Goal: Task Accomplishment & Management: Manage account settings

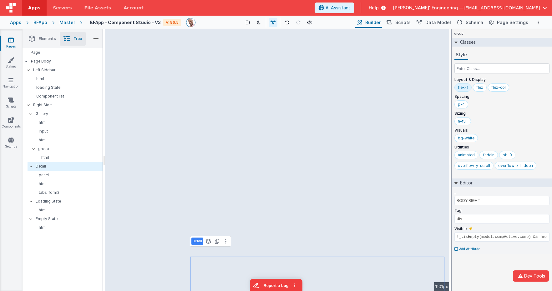
click at [12, 22] on div "Apps" at bounding box center [15, 22] width 11 height 6
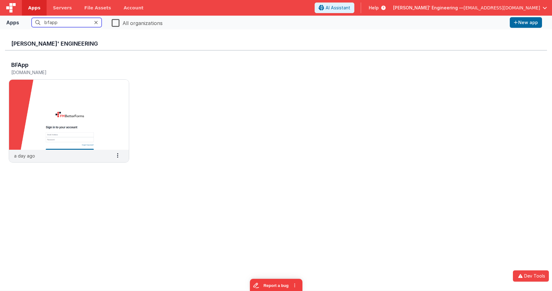
drag, startPoint x: 62, startPoint y: 23, endPoint x: 26, endPoint y: 18, distance: 36.2
click at [26, 18] on fieldset "bfapp All organizations" at bounding box center [265, 23] width 486 height 12
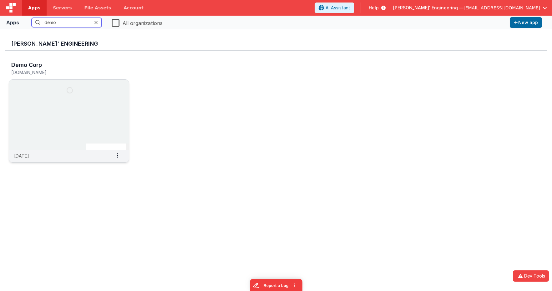
type input "demo"
click at [83, 105] on img at bounding box center [69, 115] width 120 height 70
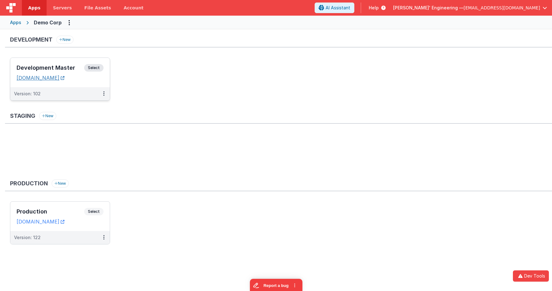
click at [64, 78] on link "[DOMAIN_NAME]" at bounding box center [41, 78] width 48 height 6
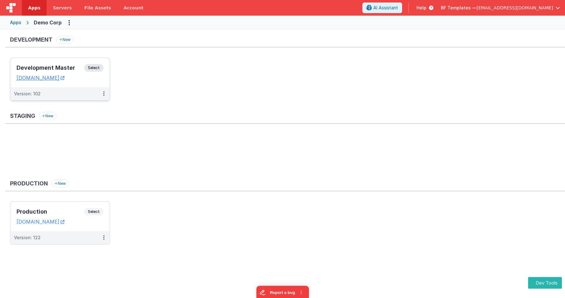
click at [108, 65] on div "Development Master Select URLs demodev.fmbetterforms.com" at bounding box center [59, 72] width 99 height 29
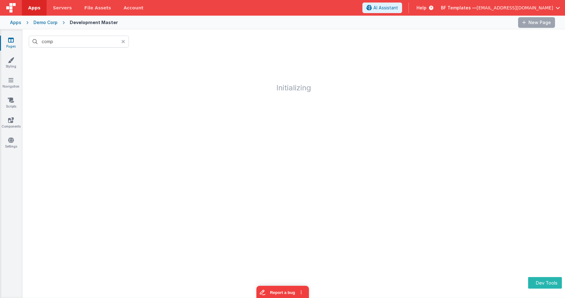
click at [99, 66] on h1 "Initializing" at bounding box center [294, 73] width 542 height 38
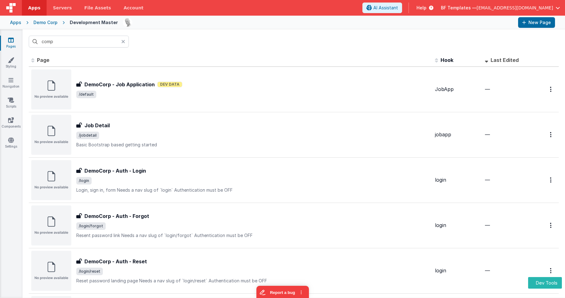
click at [124, 40] on icon at bounding box center [123, 41] width 4 height 5
click at [8, 124] on link "Components" at bounding box center [11, 123] width 23 height 13
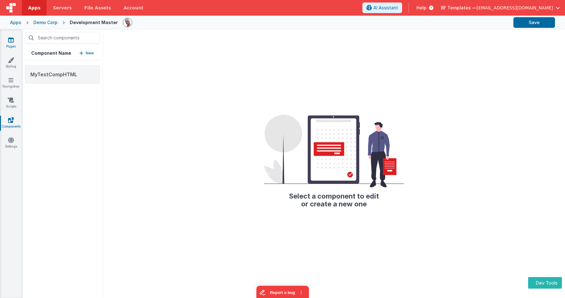
click at [12, 41] on icon at bounding box center [11, 40] width 6 height 6
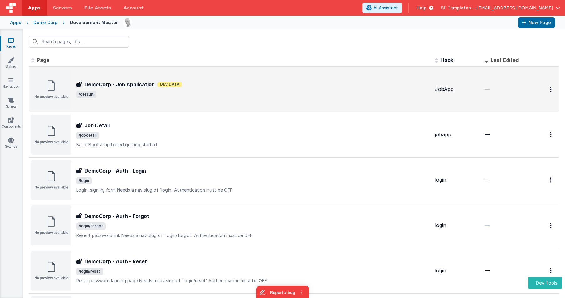
click at [137, 94] on span "/default" at bounding box center [253, 95] width 354 height 8
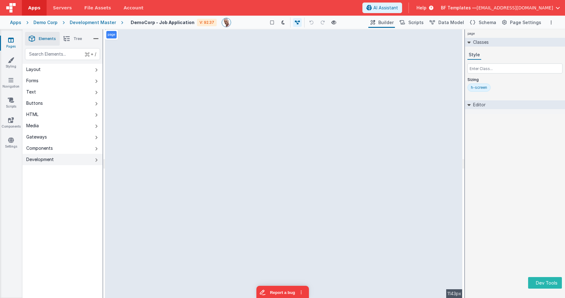
click at [96, 160] on icon at bounding box center [96, 160] width 3 height 5
click at [73, 55] on div "text" at bounding box center [62, 54] width 75 height 12
type div "html"
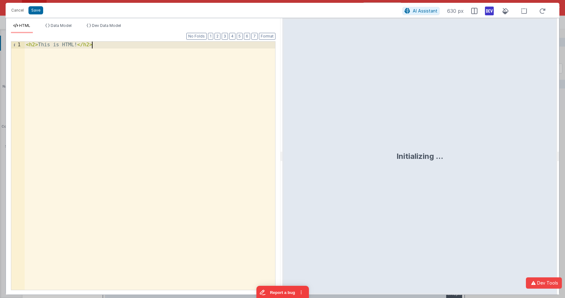
click at [147, 61] on div "< h2 > This is HTML! </ h2 >" at bounding box center [150, 173] width 250 height 262
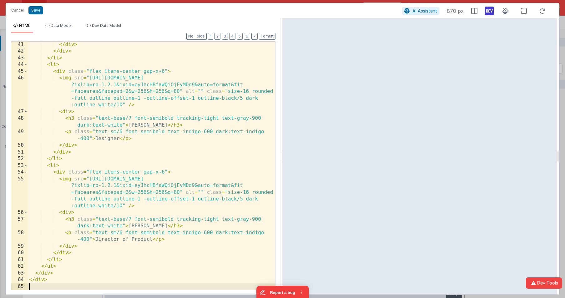
scroll to position [457, 0]
drag, startPoint x: 37, startPoint y: 12, endPoint x: 98, endPoint y: 36, distance: 66.4
click at [37, 12] on button "Save" at bounding box center [35, 10] width 15 height 8
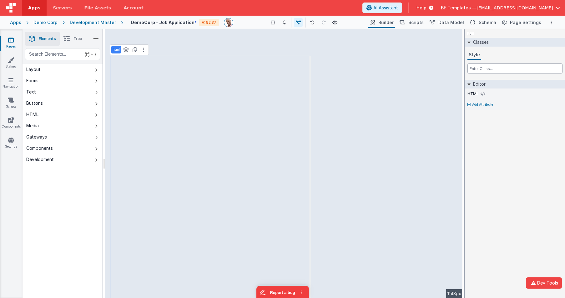
click at [488, 69] on input "text" at bounding box center [514, 68] width 95 height 10
type input "w-full"
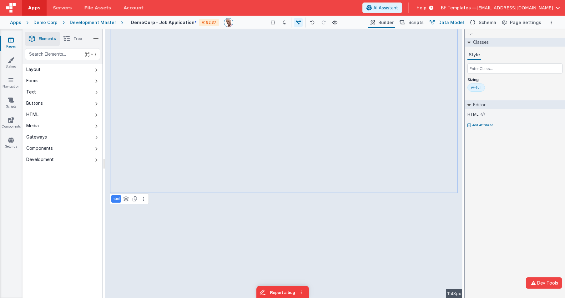
click at [463, 22] on span "Data Model" at bounding box center [451, 22] width 26 height 6
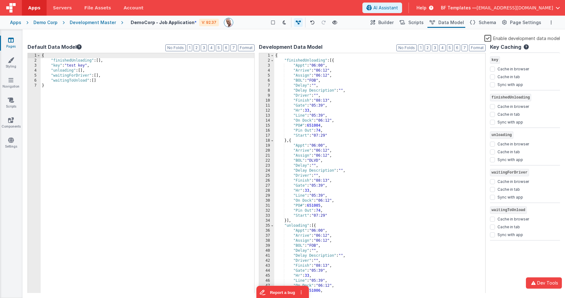
click at [393, 60] on div "{ "finishedUnloading" : [{ "Appt" : "06:00" , "Arrive" : "06:12" , "Assign" : "…" at bounding box center [379, 178] width 211 height 250
click at [331, 54] on div "{ "finishedUnloading" : [{ "Appt" : "06:00" , "Arrive" : "06:12" , "Assign" : "…" at bounding box center [379, 178] width 211 height 250
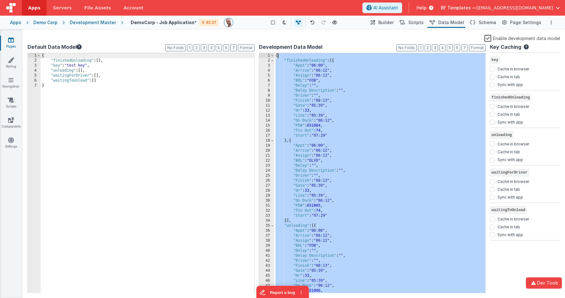
click at [331, 54] on div "{ "finishedUnloading" : [{ "Appt" : "06:00" , "Arrive" : "06:12" , "Assign" : "…" at bounding box center [379, 178] width 211 height 250
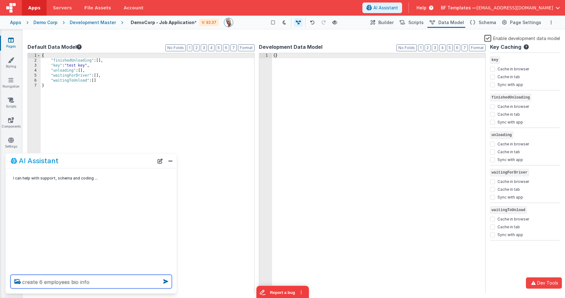
type textarea "create 6 employees bio info"
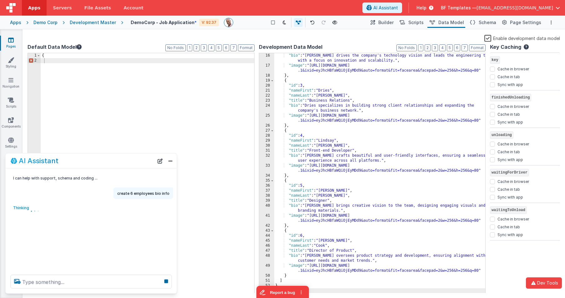
scroll to position [85, 0]
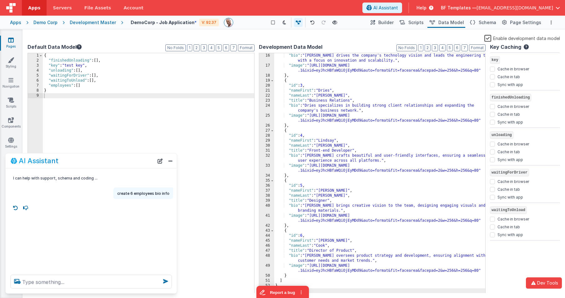
click at [375, 36] on div "Enable development data model" at bounding box center [294, 38] width 532 height 9
click at [390, 23] on span "Builder" at bounding box center [385, 22] width 15 height 6
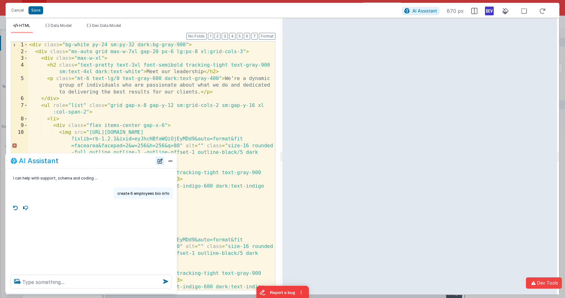
click at [158, 162] on button "New Chat" at bounding box center [160, 160] width 9 height 9
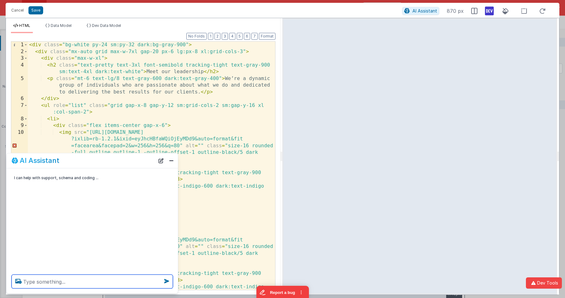
click at [117, 279] on textarea at bounding box center [92, 282] width 161 height 14
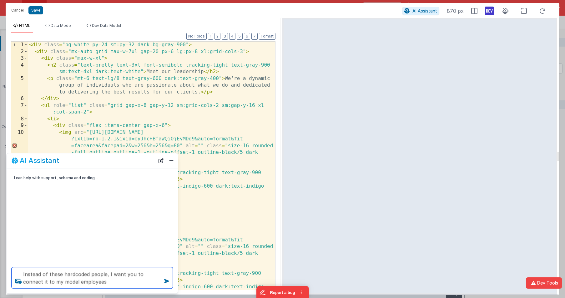
type textarea "Instead of these hardcoded people, I want you to connect it to my model employe…"
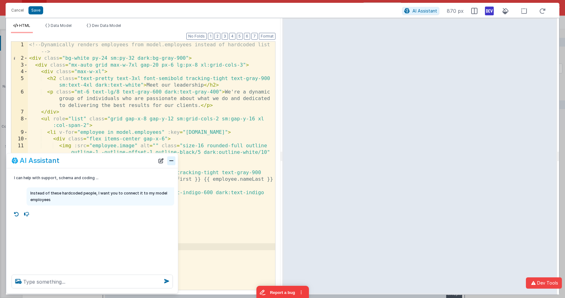
click at [171, 161] on button "Close" at bounding box center [171, 160] width 8 height 9
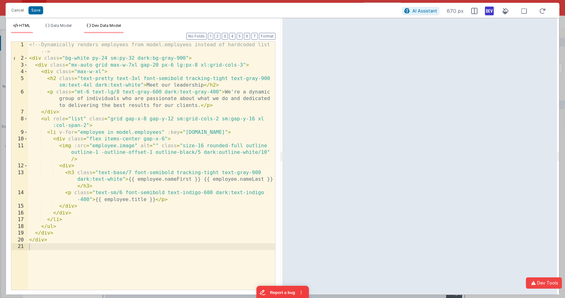
click at [99, 24] on span "Dev Data Model" at bounding box center [106, 25] width 29 height 5
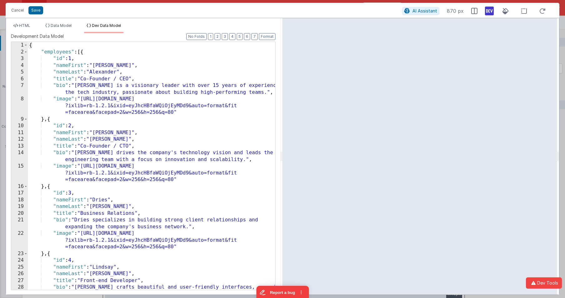
click at [108, 72] on div "{ "employees" : [{ "id" : 1 , "nameFirst" : "Leslie" , "nameLast" : "Alexander"…" at bounding box center [151, 176] width 247 height 268
click at [28, 28] on li "HTML" at bounding box center [22, 28] width 22 height 10
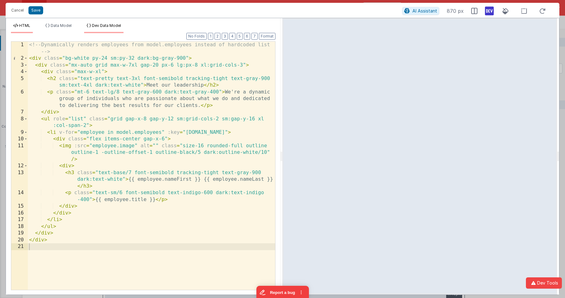
click at [96, 24] on span "Dev Data Model" at bounding box center [106, 25] width 29 height 5
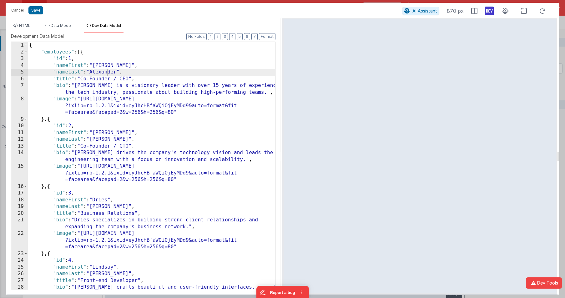
click at [116, 132] on div "{ "employees" : [{ "id" : 1 , "nameFirst" : "Leslie" , "nameLast" : "Alexander"…" at bounding box center [151, 176] width 247 height 268
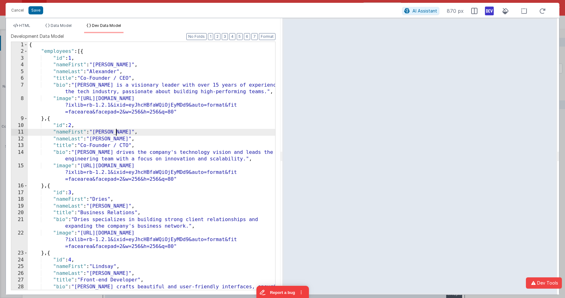
scroll to position [0, 0]
click at [103, 199] on div "{ "employees" : [{ "id" : 1 , "nameFirst" : "Leslie" , "nameLast" : "Alexander"…" at bounding box center [151, 176] width 247 height 268
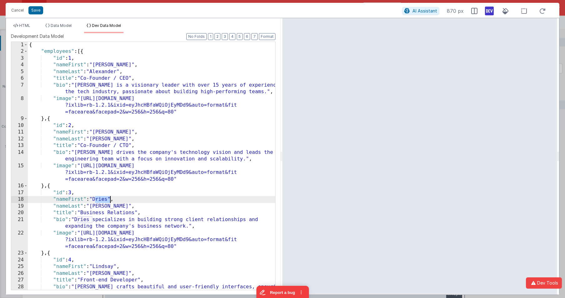
click at [103, 199] on div "{ "employees" : [{ "id" : 1 , "nameFirst" : "Leslie" , "nameLast" : "Alexander"…" at bounding box center [151, 176] width 247 height 268
click at [107, 207] on div "{ "employees" : [{ "id" : 1 , "nameFirst" : "Leslie" , "nameLast" : "Alexander"…" at bounding box center [151, 176] width 247 height 268
click at [24, 23] on span "HTML" at bounding box center [24, 25] width 11 height 5
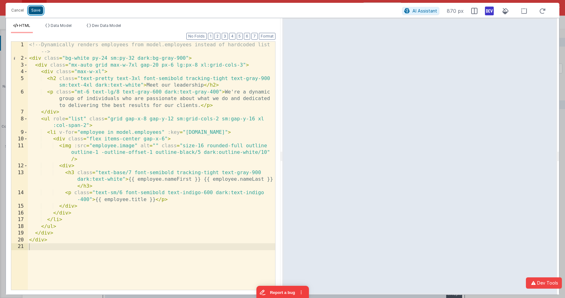
click at [36, 10] on button "Save" at bounding box center [35, 10] width 15 height 8
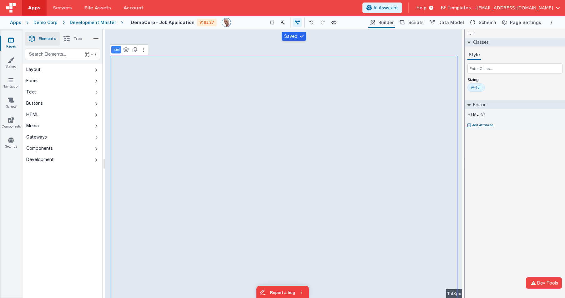
click at [42, 24] on div "Demo Corp" at bounding box center [45, 22] width 24 height 6
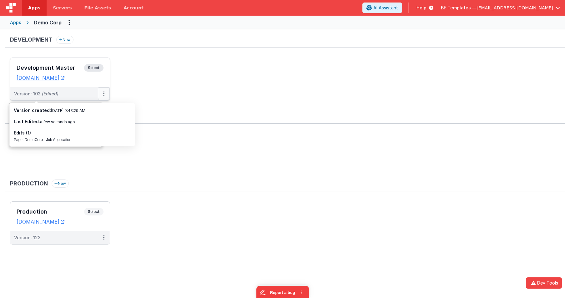
click at [103, 92] on button at bounding box center [104, 93] width 12 height 13
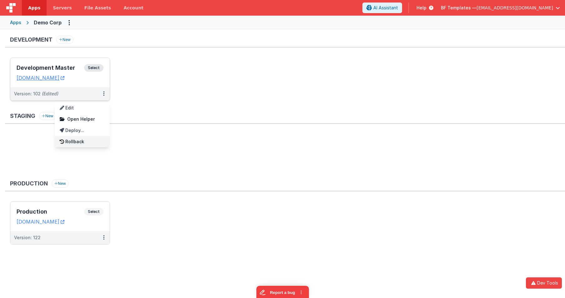
click at [83, 139] on link "Rollback" at bounding box center [82, 141] width 55 height 11
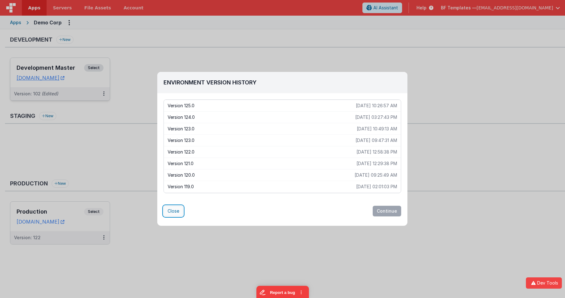
click at [176, 211] on button "Close" at bounding box center [174, 211] width 20 height 11
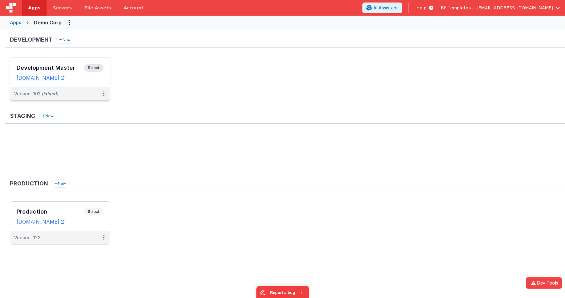
click at [93, 64] on span "Select" at bounding box center [93, 68] width 19 height 8
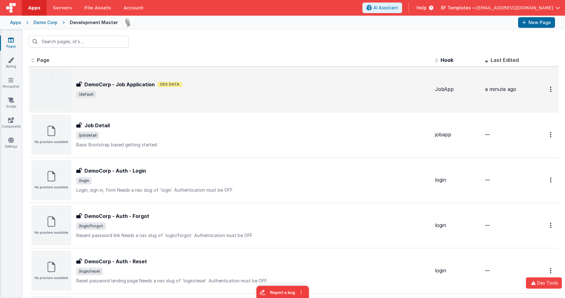
click at [151, 88] on div "DemoCorp - Job Application DemoCorp - Job Application Dev Data /default" at bounding box center [253, 90] width 354 height 18
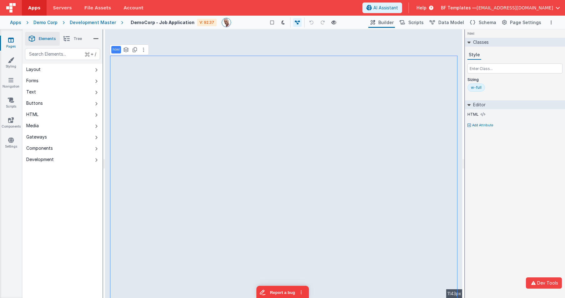
click at [81, 23] on div "Development Master" at bounding box center [93, 22] width 46 height 6
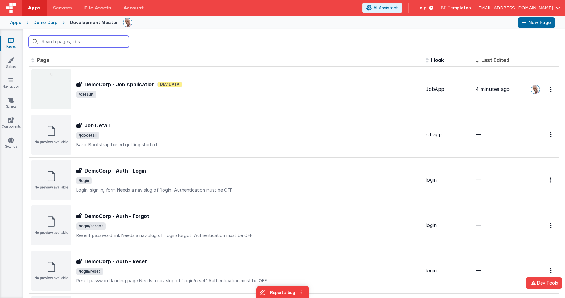
click at [50, 22] on div "Demo Corp" at bounding box center [45, 22] width 24 height 6
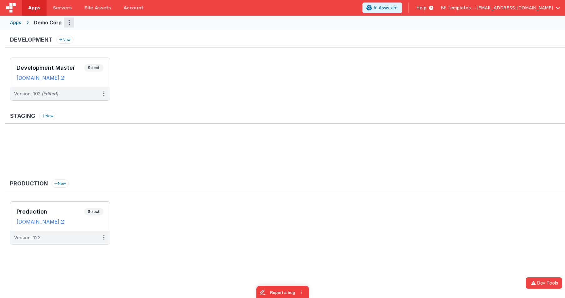
click at [70, 24] on button "Options" at bounding box center [69, 23] width 10 height 10
click at [53, 38] on link "App Settings" at bounding box center [46, 35] width 55 height 11
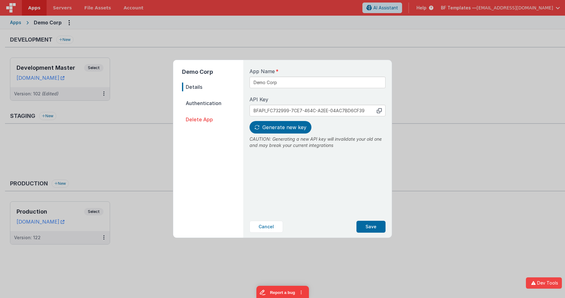
click at [210, 101] on span "Authentication" at bounding box center [212, 103] width 61 height 9
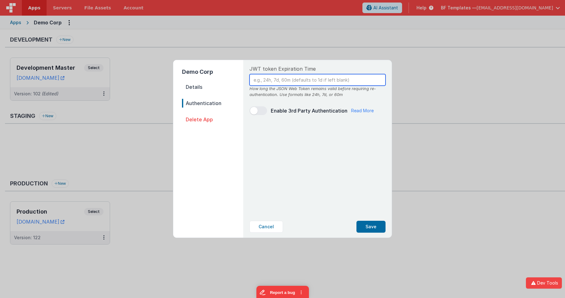
drag, startPoint x: 270, startPoint y: 78, endPoint x: 409, endPoint y: 84, distance: 139.3
click at [270, 78] on input "text" at bounding box center [318, 80] width 136 height 12
type input "1H"
click at [265, 111] on span at bounding box center [259, 110] width 18 height 9
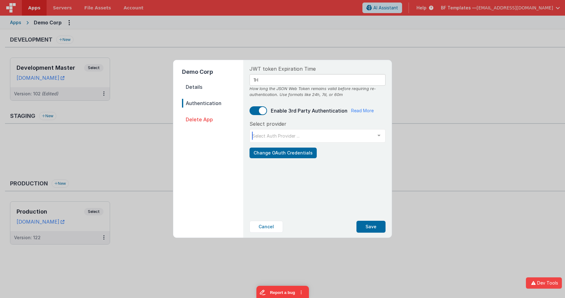
click at [311, 140] on div "Select Auth Provider ..." at bounding box center [318, 135] width 136 height 13
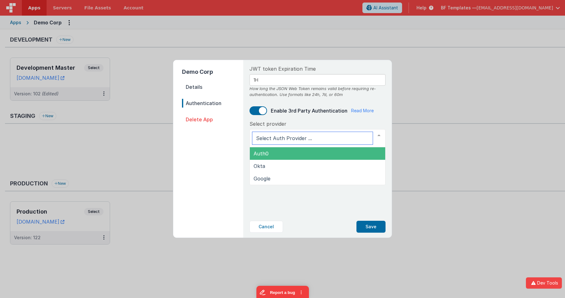
click at [282, 152] on span "Auth0" at bounding box center [317, 153] width 135 height 13
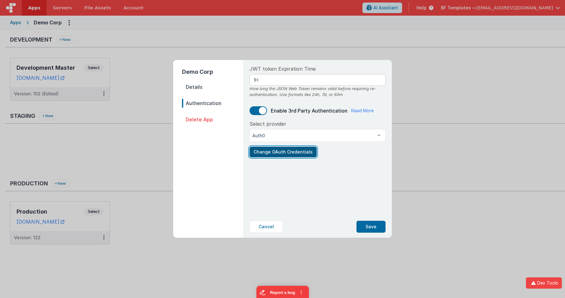
click at [279, 152] on button "Change OAuth Credentials" at bounding box center [283, 152] width 67 height 11
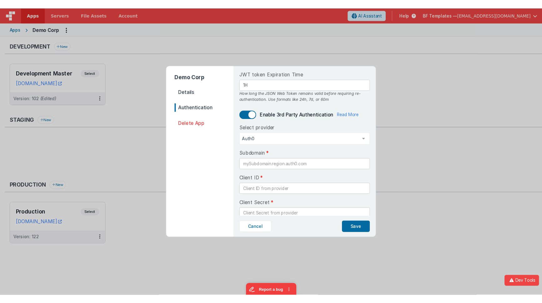
scroll to position [13, 0]
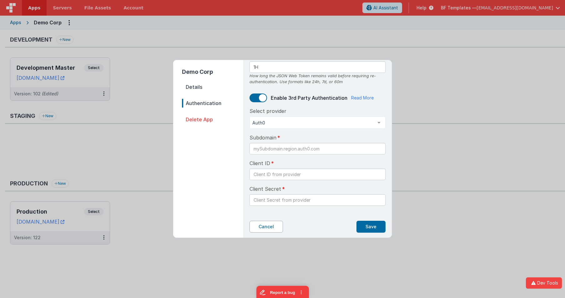
click at [266, 229] on button "Cancel" at bounding box center [266, 227] width 33 height 12
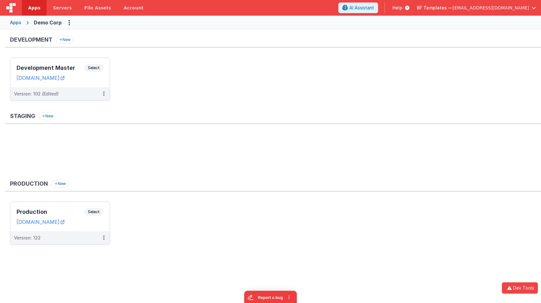
click at [409, 9] on icon at bounding box center [405, 8] width 7 height 6
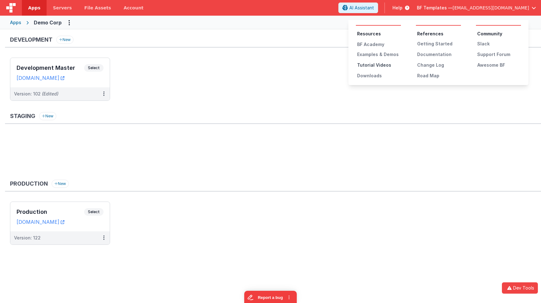
click at [370, 66] on div "Tutorial Videos" at bounding box center [379, 65] width 44 height 6
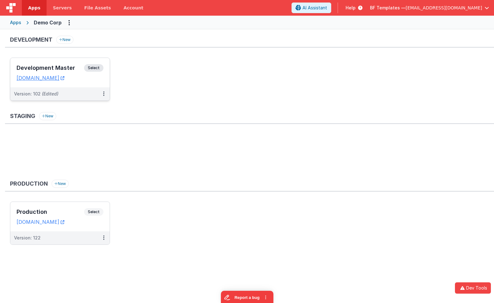
click at [108, 65] on div "Development Master Select URLs demodev.fmbetterforms.com" at bounding box center [59, 72] width 99 height 29
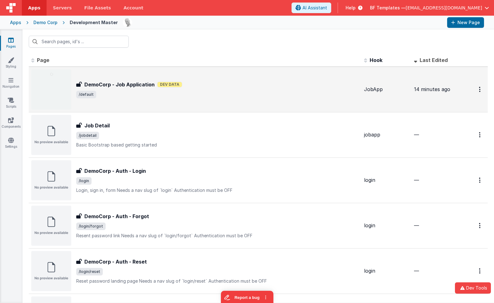
click at [198, 92] on span "/default" at bounding box center [217, 95] width 283 height 8
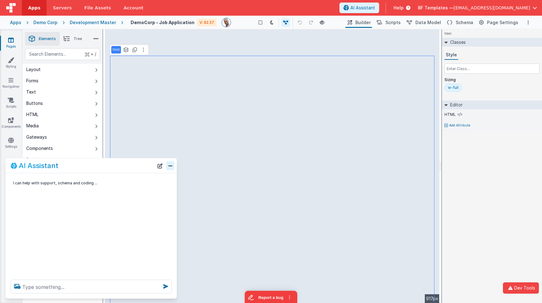
click at [169, 165] on button "Close" at bounding box center [170, 165] width 8 height 9
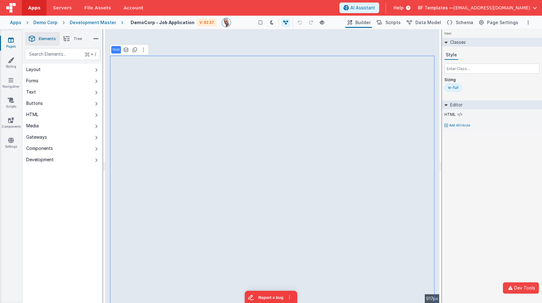
drag, startPoint x: 143, startPoint y: 48, endPoint x: 145, endPoint y: 54, distance: 6.3
click at [143, 48] on icon at bounding box center [143, 49] width 1 height 5
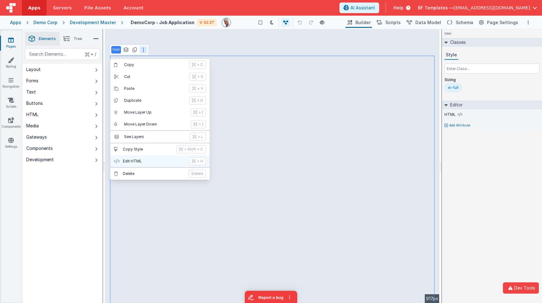
click at [152, 159] on p "Edit HTML" at bounding box center [154, 161] width 63 height 5
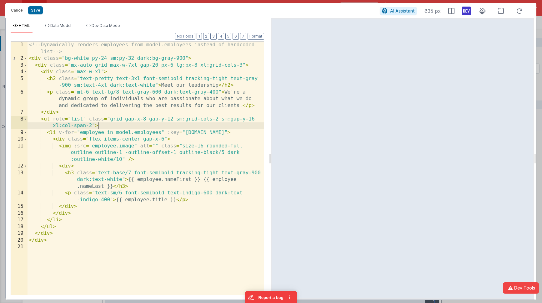
click at [249, 125] on div "<!-- Dynamically renders employees from model.employees instead of hardcoded li…" at bounding box center [146, 178] width 236 height 273
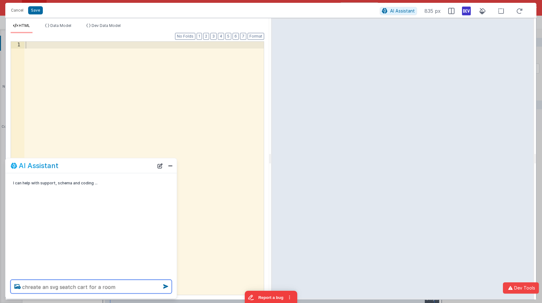
type textarea "chreate an svg seatch cart for a room"
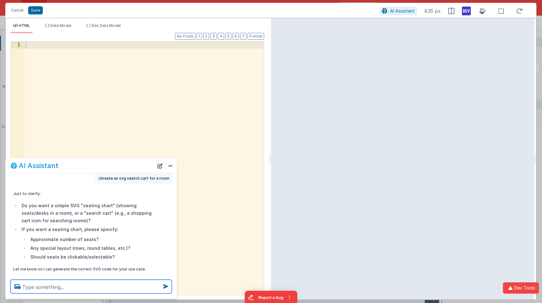
scroll to position [32, 0]
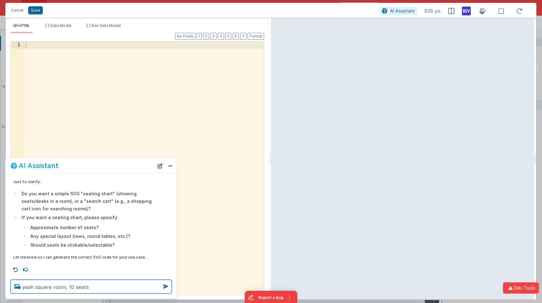
type textarea "yeah square room, 10 seats"
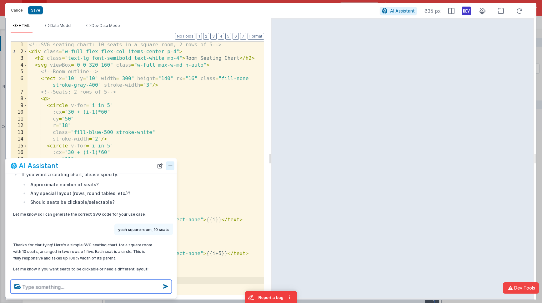
scroll to position [87, 0]
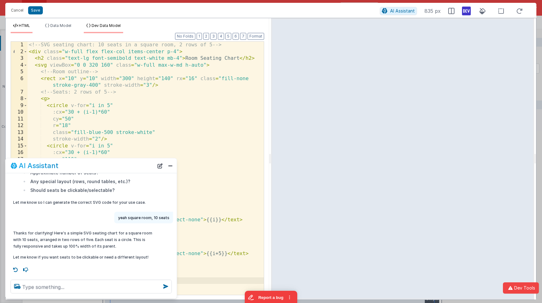
click at [101, 24] on span "Dev Data Model" at bounding box center [106, 25] width 29 height 5
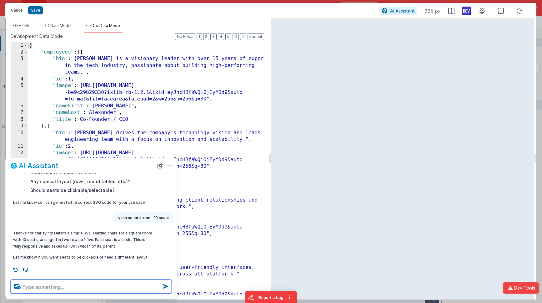
click at [81, 289] on textarea at bounding box center [91, 287] width 161 height 14
type textarea "add employees faces in place of the number"
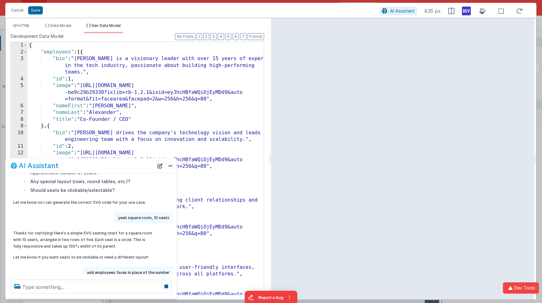
scroll to position [108, 0]
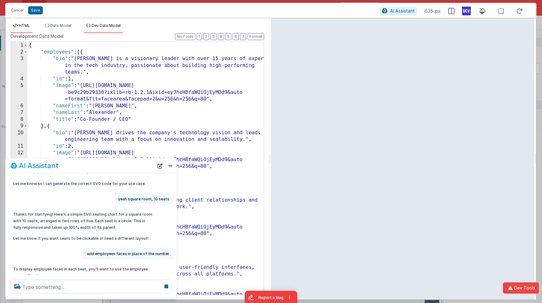
click at [24, 25] on span "HTML" at bounding box center [24, 25] width 11 height 5
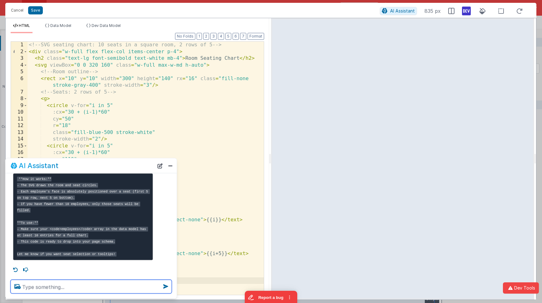
scroll to position [417, 0]
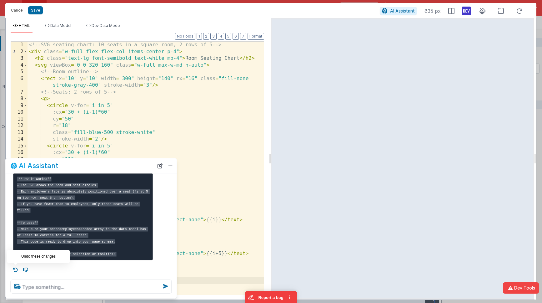
click at [13, 271] on icon at bounding box center [16, 269] width 10 height 10
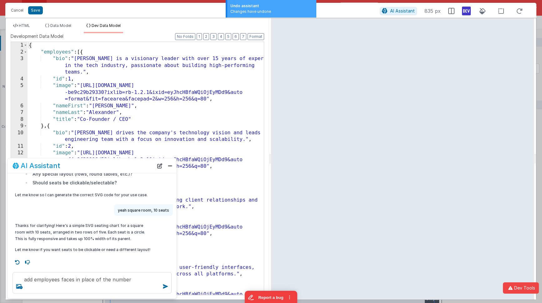
scroll to position [94, 0]
click at [26, 24] on span "HTML" at bounding box center [24, 25] width 11 height 5
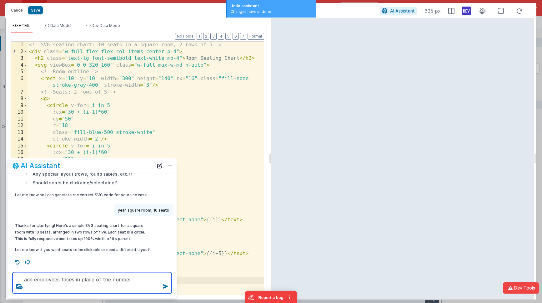
click at [131, 284] on textarea "add employees faces in place of the number" at bounding box center [92, 282] width 159 height 21
type textarea "add employees faces in place of the number"
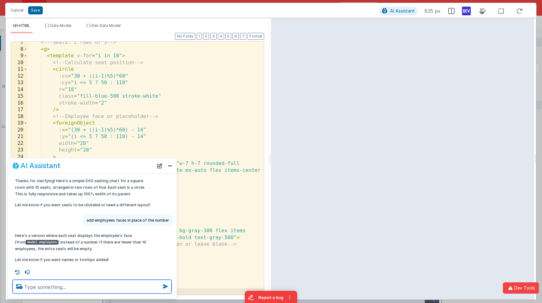
scroll to position [141, 0]
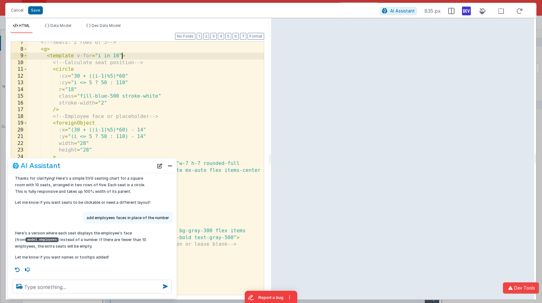
click at [122, 56] on div "<!-- Seats: 2 rows of 5 --> < g > < template v-for = "i in 10" > <!-- Calculate…" at bounding box center [146, 172] width 236 height 266
click at [170, 167] on button "Close" at bounding box center [170, 165] width 8 height 9
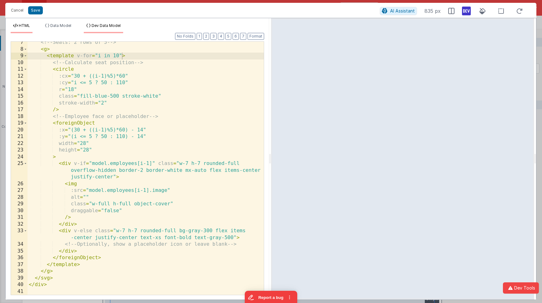
click at [102, 27] on span "Dev Data Model" at bounding box center [106, 25] width 29 height 5
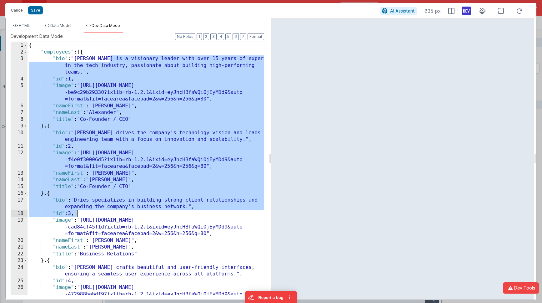
drag, startPoint x: 111, startPoint y: 60, endPoint x: 121, endPoint y: 216, distance: 155.7
click at [121, 216] on div "{ "employees" : [{ "bio" : "Leslie is a visionary leader with over 15 years of …" at bounding box center [146, 182] width 236 height 280
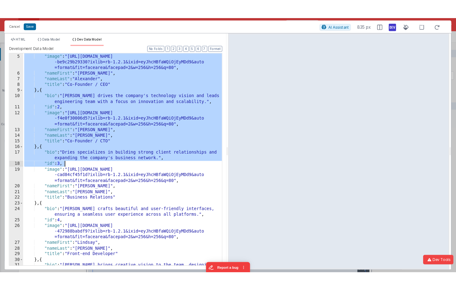
scroll to position [41, 0]
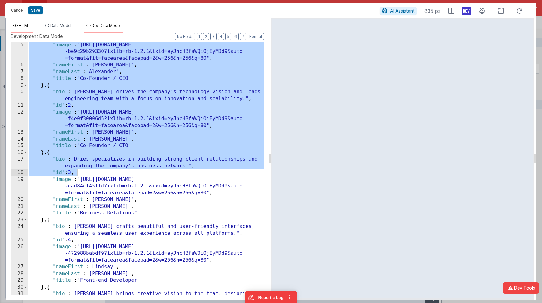
click at [25, 24] on span "HTML" at bounding box center [24, 25] width 11 height 5
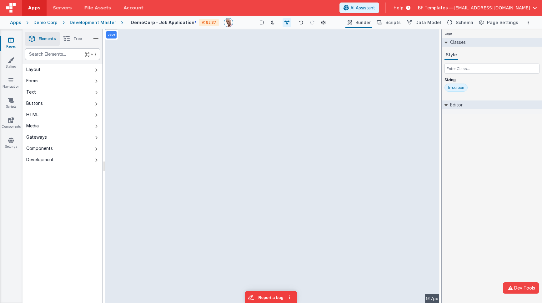
click at [48, 51] on div "text" at bounding box center [62, 54] width 75 height 12
type div "butt"
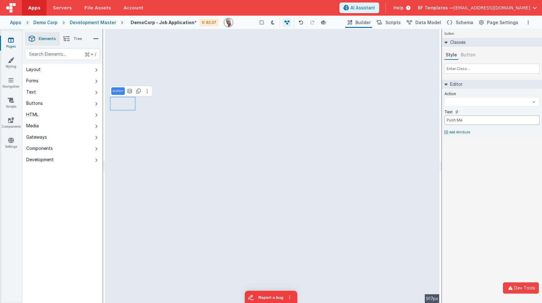
select select
type input "Push MeC"
select select
type input "Push MeCo"
select select
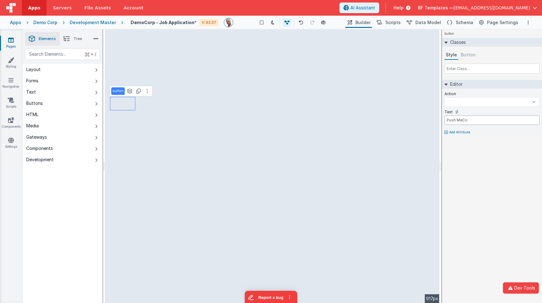
type input "Push MeCop"
select select
type input "Push MeCopy"
select select
type input "Push MeCopy"
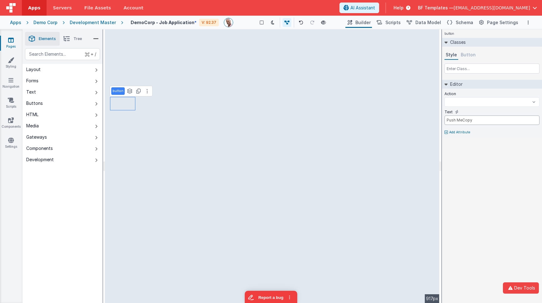
select select
type input "Push MeCopy fi"
select select
type input "Push MeCopy fir"
select select
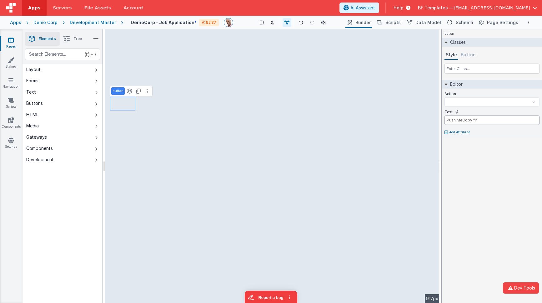
type input "Push MeCopy firs"
select select
type input "Push MeCopy first"
select select
type input "Push MeCopy first"
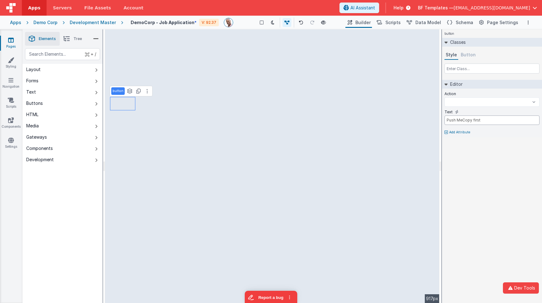
select select
type input "Push MeCopy first to"
select select
type input "Push MeCopy first to"
select select
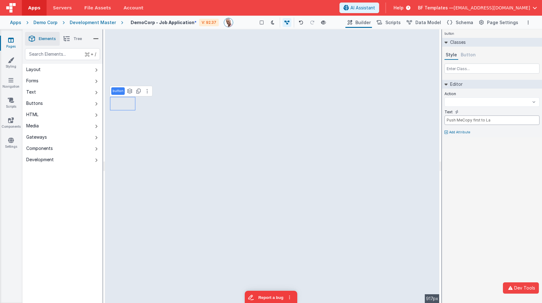
type input "Push MeCopy first to Las"
select select
type input "Push MeCopy first to Last"
select select
type input "Push MeCopy first to Last"
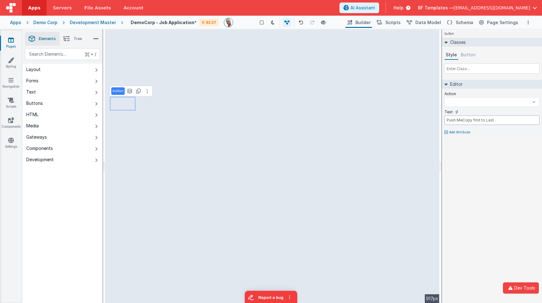
click at [450, 121] on input "Push MeCopy first to Last" at bounding box center [492, 119] width 95 height 9
select select
type input "MeCopy first to Last"
select select
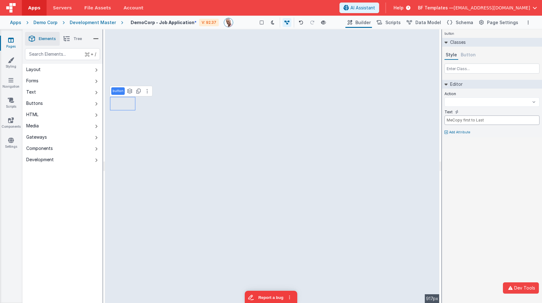
type input "eCopy first to Last"
select select
type input "Copy first to Last"
select select
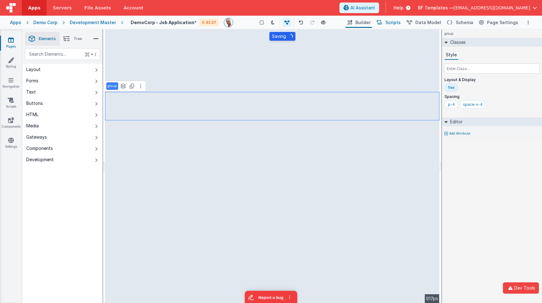
click at [393, 21] on span "Scripts" at bounding box center [393, 22] width 15 height 6
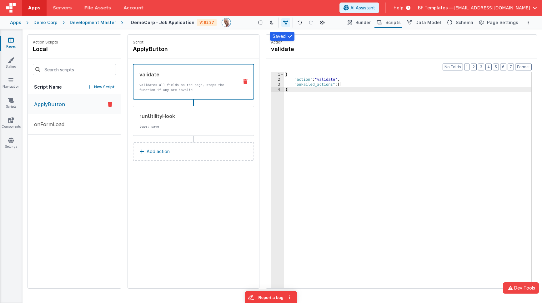
click at [112, 86] on p "New Script" at bounding box center [104, 87] width 21 height 6
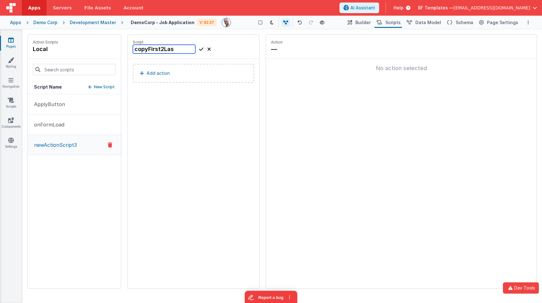
type input "copyFirst2Last"
click at [172, 74] on button "Add action" at bounding box center [193, 73] width 121 height 19
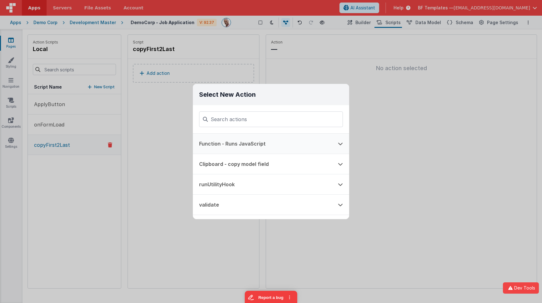
click at [249, 142] on button "Function - Runs JavaScript" at bounding box center [262, 144] width 139 height 20
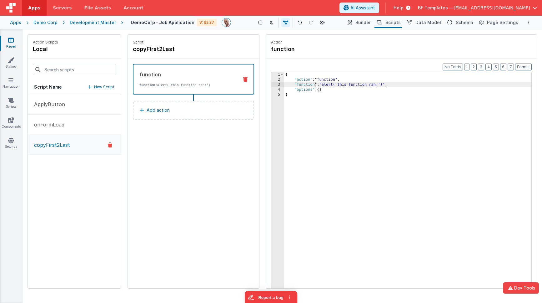
drag, startPoint x: 315, startPoint y: 84, endPoint x: 291, endPoint y: 84, distance: 24.4
click at [315, 84] on div "{ "action" : "function" , "function" : "alert('this function ran!')" , "options…" at bounding box center [407, 194] width 247 height 245
click at [276, 83] on div "3" at bounding box center [277, 84] width 13 height 5
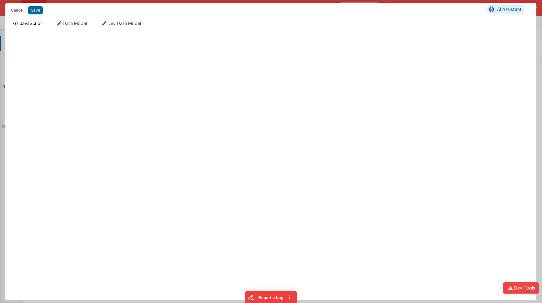
drag, startPoint x: 18, startPoint y: 20, endPoint x: 27, endPoint y: 24, distance: 9.1
click at [20, 21] on li "JavaScript" at bounding box center [27, 25] width 34 height 10
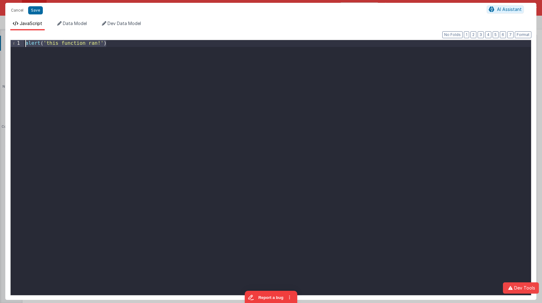
drag, startPoint x: 147, startPoint y: 129, endPoint x: 29, endPoint y: 2, distance: 173.0
click at [29, 2] on div "Cancel Save AI Assistant JavaScript Data Model Dev Data Model Format 7 6 5 4 3 …" at bounding box center [271, 151] width 542 height 303
click at [71, 22] on span "Data Model" at bounding box center [75, 23] width 24 height 5
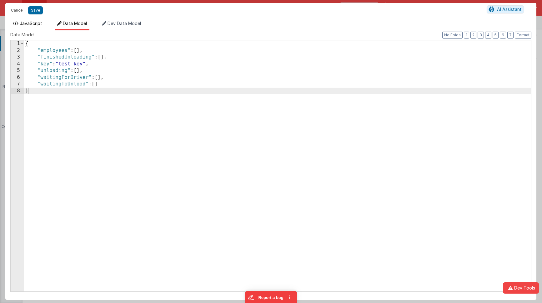
drag, startPoint x: 34, startPoint y: 23, endPoint x: 43, endPoint y: 20, distance: 9.5
click at [34, 23] on span "JavaScript" at bounding box center [31, 23] width 23 height 5
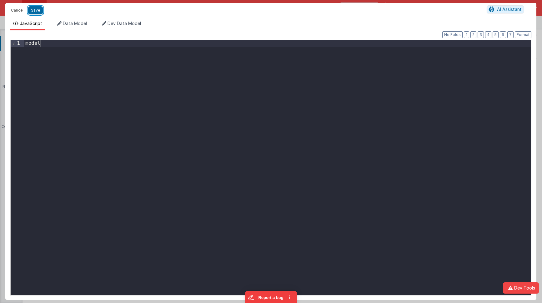
drag, startPoint x: 39, startPoint y: 10, endPoint x: 255, endPoint y: 52, distance: 220.0
click at [39, 10] on button "Save" at bounding box center [35, 10] width 15 height 8
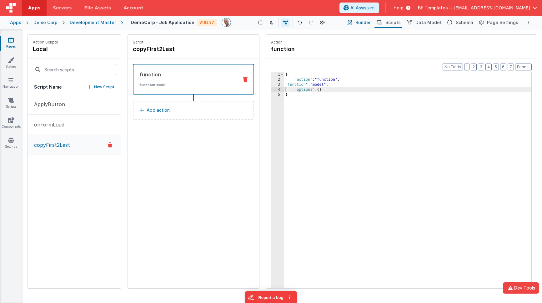
click at [363, 22] on span "Builder" at bounding box center [363, 22] width 15 height 6
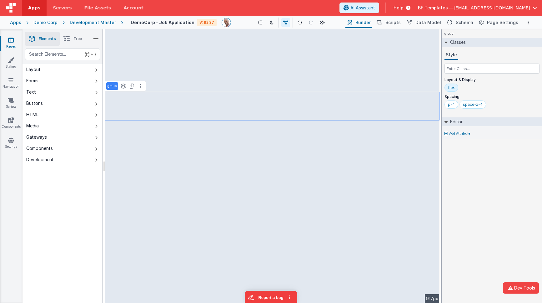
select select "string"
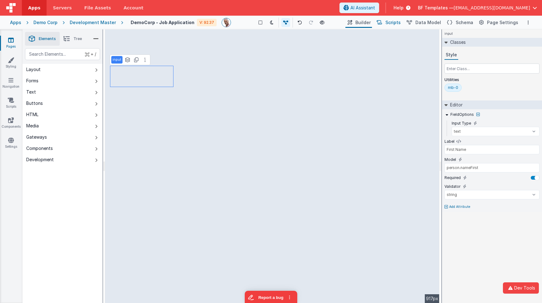
click at [398, 23] on span "Scripts" at bounding box center [393, 22] width 15 height 6
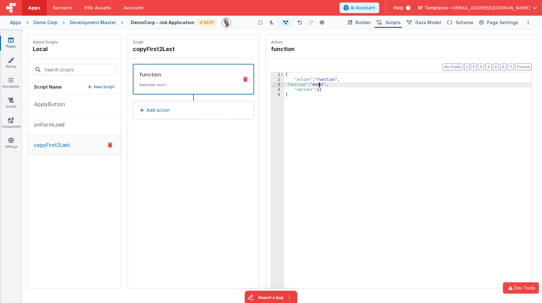
drag, startPoint x: 318, startPoint y: 86, endPoint x: 303, endPoint y: 88, distance: 15.7
click at [318, 86] on div "{ "action" : "function" , "function" : "model" , "options" : { } }" at bounding box center [407, 194] width 247 height 245
click at [271, 85] on div "1 2 3 4 5 { "action" : "function" , "function" : "model" , "options" : { } } XX…" at bounding box center [401, 190] width 261 height 236
click at [275, 84] on div "3" at bounding box center [277, 84] width 13 height 5
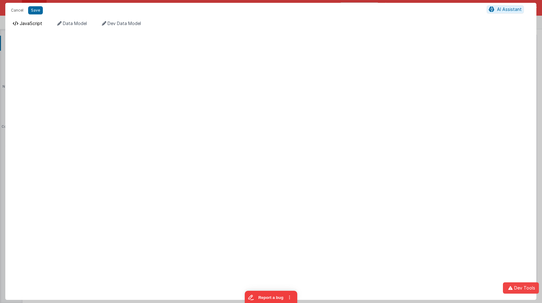
drag, startPoint x: 29, startPoint y: 20, endPoint x: 31, endPoint y: 23, distance: 3.3
click at [30, 21] on li "JavaScript" at bounding box center [27, 25] width 34 height 10
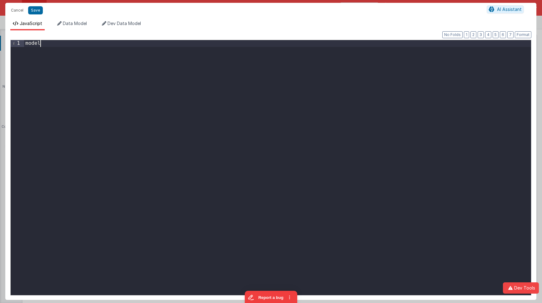
click at [100, 57] on div "model" at bounding box center [277, 174] width 507 height 268
drag, startPoint x: 85, startPoint y: 43, endPoint x: 13, endPoint y: 41, distance: 71.9
click at [13, 41] on div "1 model . personnameFirst = model . person . nameLast XXXXXXXXXXXXXXXXXXXXXXXXX…" at bounding box center [270, 167] width 521 height 255
click at [165, 44] on div "model . person . nameLast" at bounding box center [277, 174] width 507 height 268
click at [188, 44] on div "model . person . nameLast = model . personnameFirst" at bounding box center [277, 174] width 507 height 268
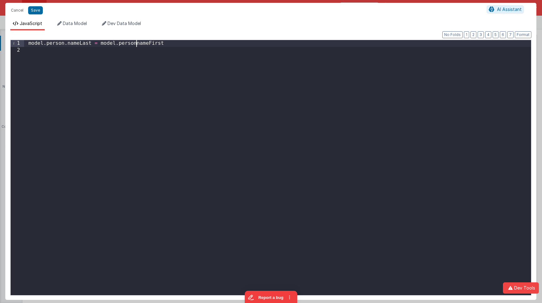
click at [136, 43] on div "model . person . nameLast = model . personnameFirst" at bounding box center [277, 174] width 507 height 268
click at [38, 12] on button "Save" at bounding box center [35, 10] width 15 height 8
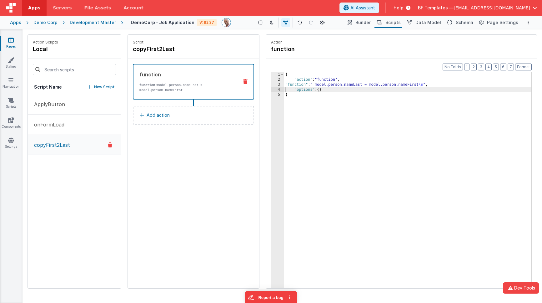
click at [186, 113] on button "Add action" at bounding box center [193, 115] width 121 height 19
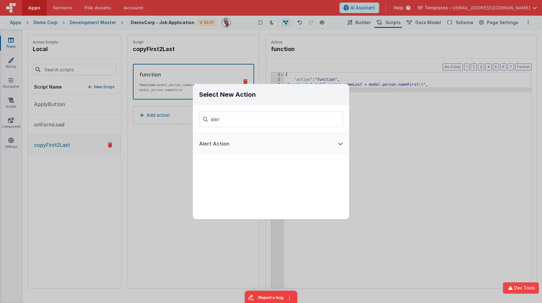
type input "aler"
click at [293, 141] on button "Alert Action" at bounding box center [262, 144] width 139 height 20
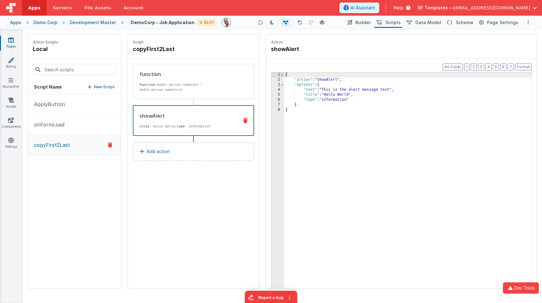
click at [348, 94] on div "{ "action" : "showAlert" , "options" : { "text" : "This is the alert message te…" at bounding box center [407, 194] width 247 height 245
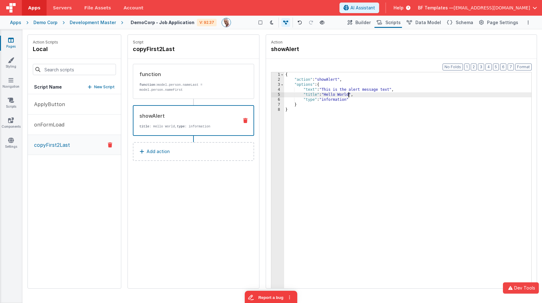
click at [348, 94] on div "{ "action" : "showAlert" , "options" : { "text" : "This is the alert message te…" at bounding box center [407, 194] width 247 height 245
drag, startPoint x: 391, startPoint y: 89, endPoint x: 333, endPoint y: 91, distance: 58.5
click at [333, 91] on div "{ "action" : "showAlert" , "options" : { "text" : "This is the alert message te…" at bounding box center [407, 194] width 247 height 245
click at [353, 122] on div "{ "action" : "showAlert" , "options" : { "text" : "The first has been copied to…" at bounding box center [407, 194] width 247 height 245
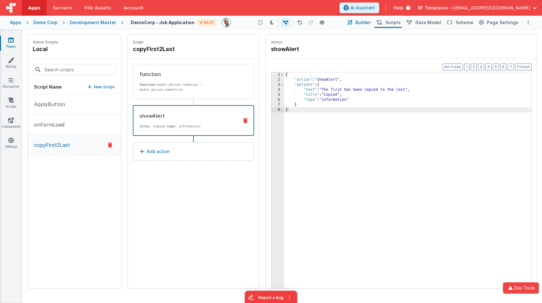
click at [362, 21] on span "Builder" at bounding box center [363, 22] width 15 height 6
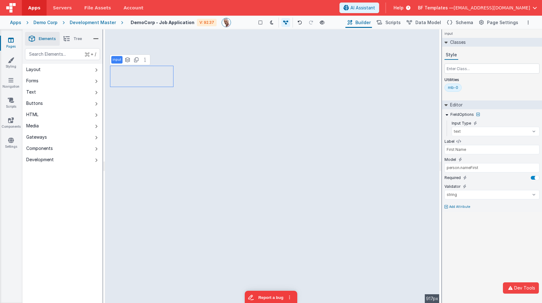
type input "Copy first to Last"
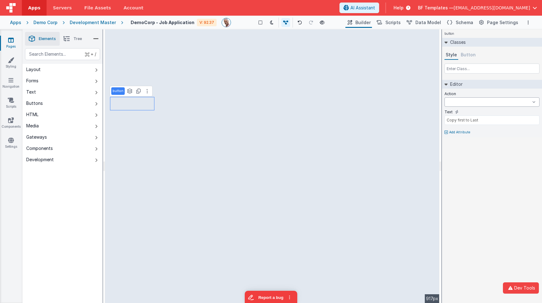
click at [484, 103] on select "ApplyButton onFormLoad copyFirst2Last onAppLoad" at bounding box center [492, 101] width 95 height 9
select select "copyFirst2Last"
click at [445, 97] on select "ApplyButton onFormLoad copyFirst2Last onAppLoad" at bounding box center [492, 101] width 95 height 9
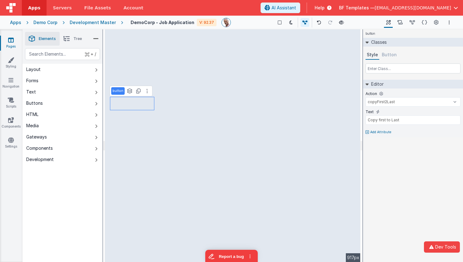
click at [18, 27] on div "Apps Demo Corp Development Master DemoCorp - Job Application V: 92.37 Show Grou…" at bounding box center [231, 23] width 463 height 14
click at [17, 23] on div "Apps" at bounding box center [15, 22] width 11 height 6
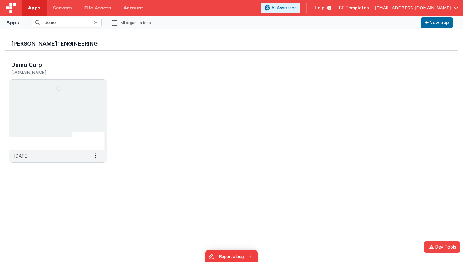
click at [430, 39] on div "Delfs' Engineering" at bounding box center [231, 42] width 453 height 16
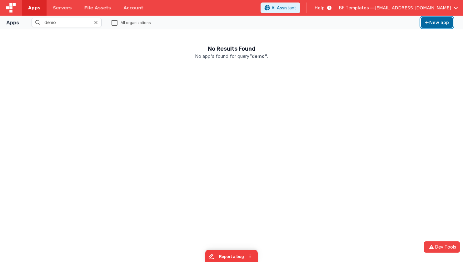
click at [439, 26] on button "New app" at bounding box center [437, 22] width 32 height 11
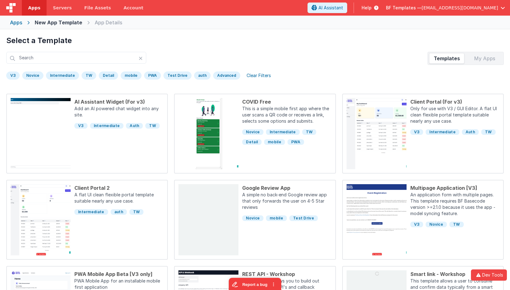
click at [12, 74] on div "V3" at bounding box center [12, 76] width 13 height 8
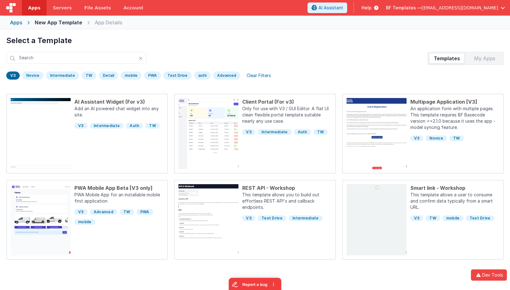
click at [147, 75] on div "PWA" at bounding box center [152, 76] width 17 height 8
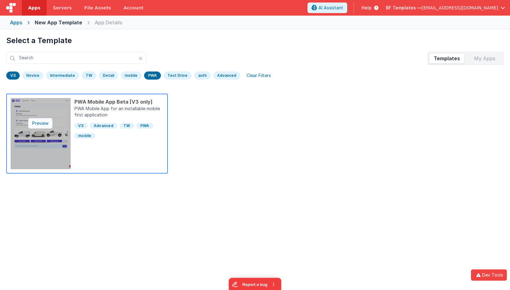
click at [43, 121] on div "Preview" at bounding box center [40, 123] width 24 height 11
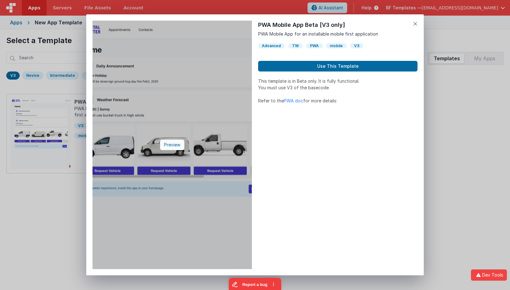
click at [168, 143] on div "Preview" at bounding box center [172, 145] width 24 height 11
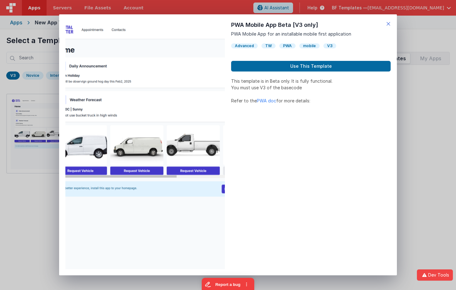
click at [389, 24] on icon at bounding box center [388, 23] width 4 height 9
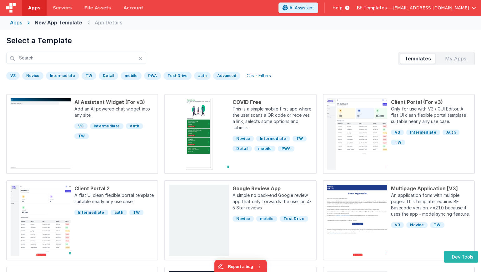
click at [343, 8] on span "Help" at bounding box center [338, 8] width 10 height 6
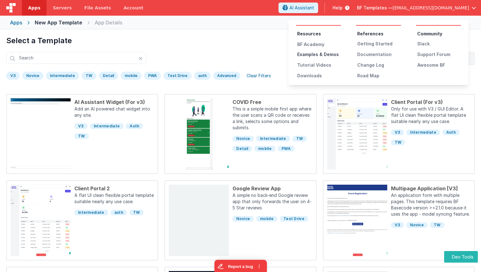
click at [315, 53] on div "Examples & Demos" at bounding box center [319, 54] width 44 height 6
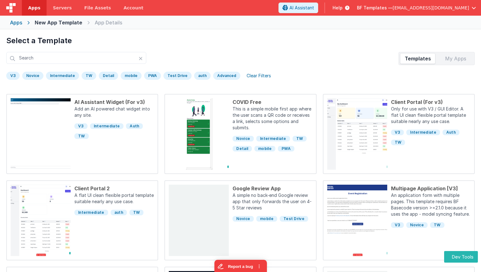
click at [302, 30] on div "Select a Template Templates My Apps V3 Novice Intermediate TW Detail mobile PWA…" at bounding box center [240, 55] width 481 height 53
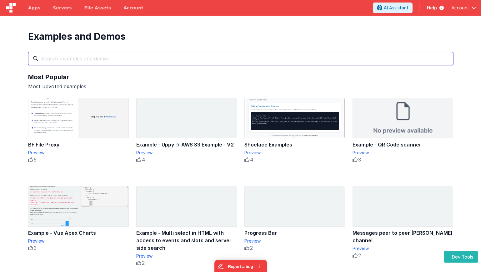
click at [97, 62] on input "text" at bounding box center [240, 58] width 425 height 13
type input "w"
click at [115, 63] on input "qr" at bounding box center [240, 58] width 425 height 13
type input "qrqr"
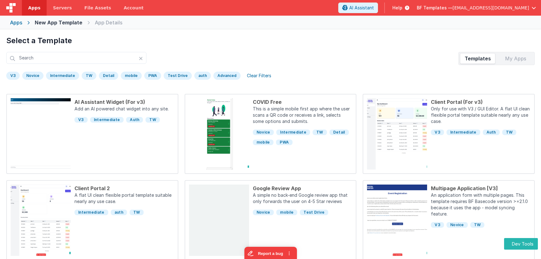
click at [15, 24] on div "Apps" at bounding box center [16, 23] width 12 height 8
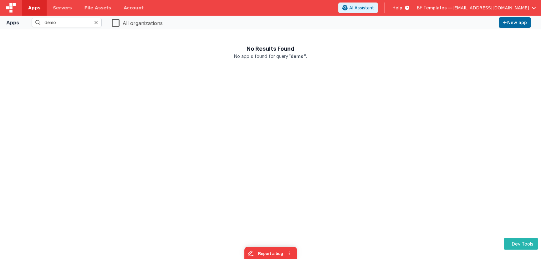
click at [157, 23] on label "All organizations" at bounding box center [137, 22] width 51 height 9
click at [0, 0] on input "All organizations" at bounding box center [0, 0] width 0 height 0
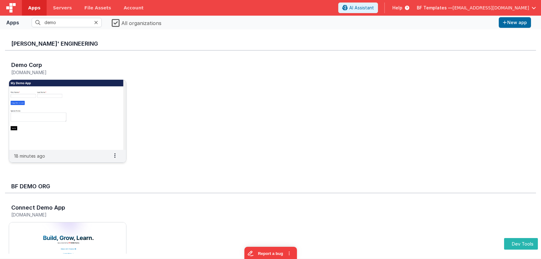
click at [51, 98] on img at bounding box center [67, 115] width 117 height 70
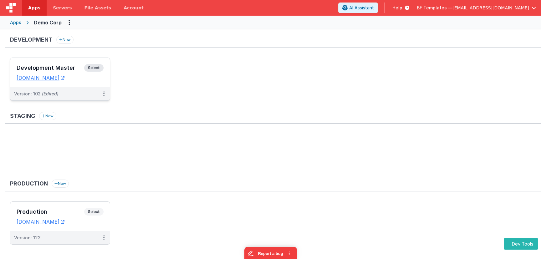
click at [66, 65] on h3 "Development Master" at bounding box center [51, 68] width 68 height 6
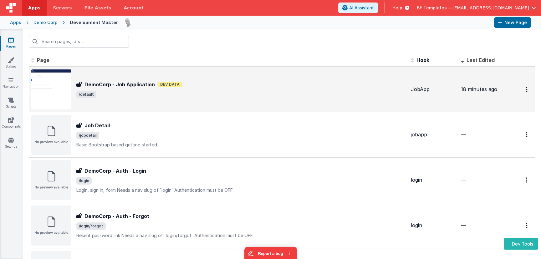
click at [132, 93] on span "/default" at bounding box center [240, 95] width 329 height 8
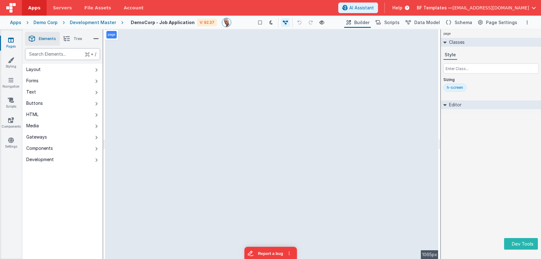
click at [71, 57] on div "text" at bounding box center [62, 54] width 75 height 12
select select "string"
click at [262, 23] on icon at bounding box center [261, 22] width 4 height 4
click at [62, 53] on div "text" at bounding box center [62, 54] width 75 height 12
type div "html"
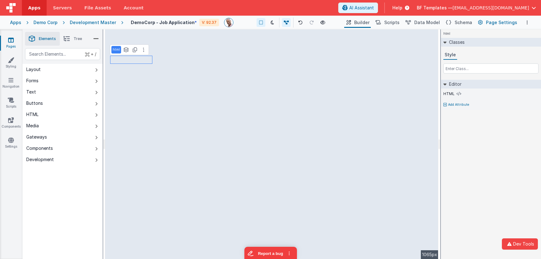
click at [489, 21] on span "Page Settings" at bounding box center [501, 22] width 31 height 6
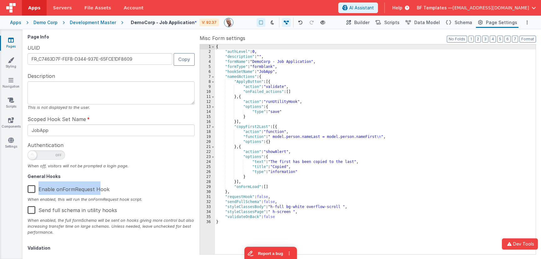
drag, startPoint x: 98, startPoint y: 188, endPoint x: 33, endPoint y: 191, distance: 65.1
click at [34, 191] on label "Enable onFormRequest Hook" at bounding box center [69, 187] width 82 height 13
click at [32, 189] on label "Enable onFormRequest Hook" at bounding box center [69, 187] width 82 height 13
click at [0, 0] on input "Enable onFormRequest Hook" at bounding box center [0, 0] width 0 height 0
click at [66, 7] on span "Servers" at bounding box center [62, 8] width 19 height 6
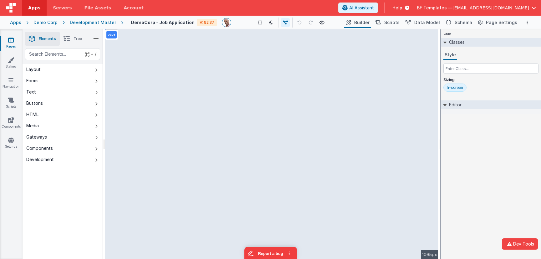
drag, startPoint x: 502, startPoint y: 23, endPoint x: 329, endPoint y: 34, distance: 173.3
click at [502, 23] on span "Page Settings" at bounding box center [501, 22] width 31 height 6
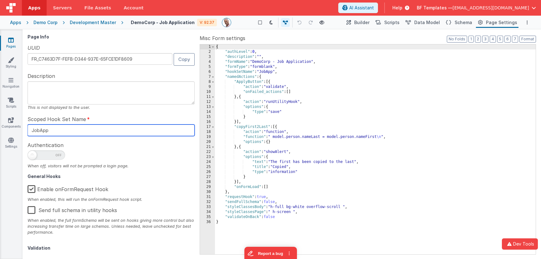
drag, startPoint x: 72, startPoint y: 131, endPoint x: -1, endPoint y: 127, distance: 72.6
click at [0, 127] on html "Dev Tools Apps Servers File Assets Account Some FUTURE Slot AI Assistant Help B…" at bounding box center [270, 129] width 541 height 259
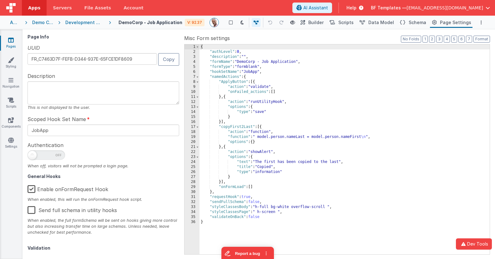
drag, startPoint x: 320, startPoint y: 22, endPoint x: 265, endPoint y: 16, distance: 55.4
click at [320, 22] on span "Builder" at bounding box center [315, 22] width 15 height 6
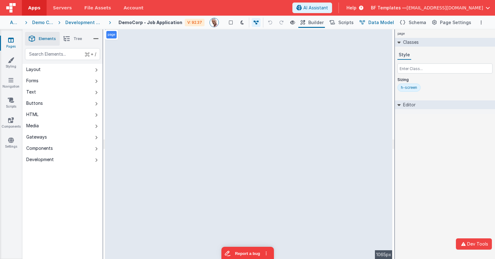
click at [381, 21] on span "Data Model" at bounding box center [381, 22] width 26 height 6
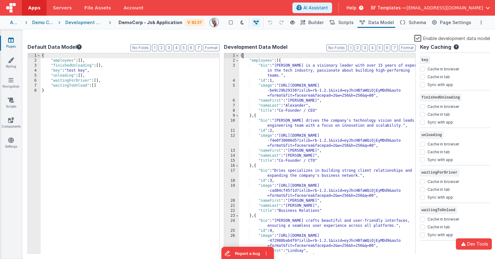
click at [264, 56] on div "{ "employees" : [{ "bio" : "Leslie is a visionary leader with over 15 years of …" at bounding box center [327, 158] width 176 height 211
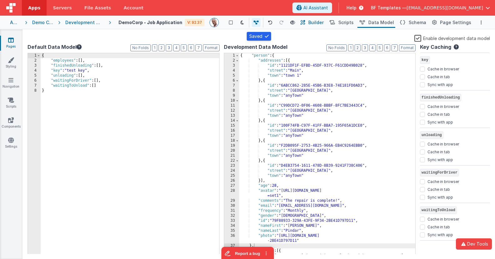
click at [321, 23] on span "Builder" at bounding box center [315, 22] width 15 height 6
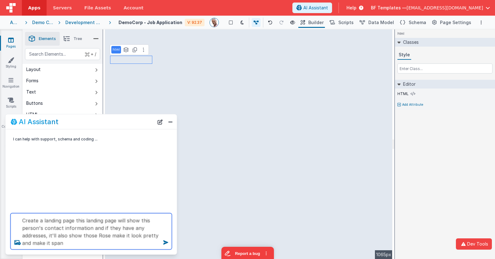
type textarea "Create a landing page this landing page will show this person's contact informa…"
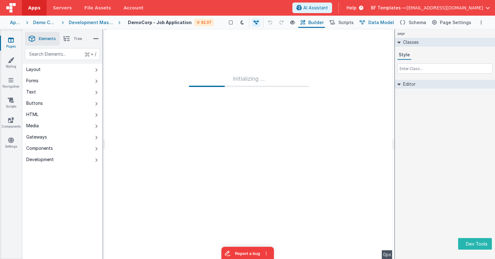
click at [382, 22] on span "Data Model" at bounding box center [381, 22] width 26 height 6
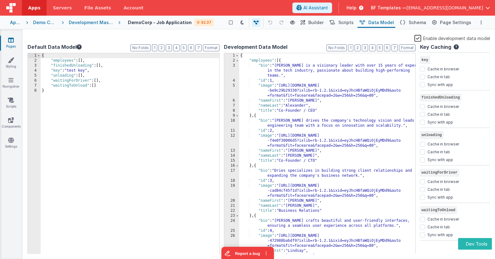
click at [269, 56] on div "{ "employees" : [{ "bio" : "[PERSON_NAME] is a visionary leader with over 15 ye…" at bounding box center [327, 158] width 176 height 211
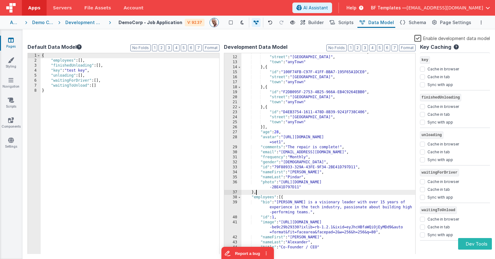
scroll to position [54, 0]
click at [318, 23] on span "Builder" at bounding box center [315, 22] width 15 height 6
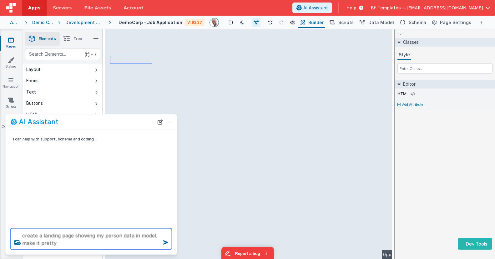
type textarea "create a landing page showing my person data in model. make it pretty"
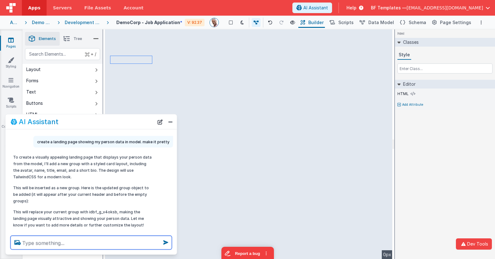
scroll to position [23, 0]
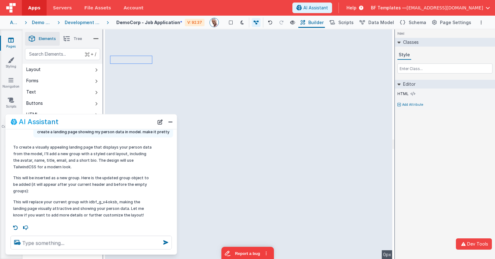
click at [117, 163] on div "To create a visually appealing landing page that displays your person data from…" at bounding box center [83, 181] width 140 height 74
click at [260, 25] on button at bounding box center [256, 22] width 9 height 9
click at [259, 23] on icon at bounding box center [256, 22] width 5 height 4
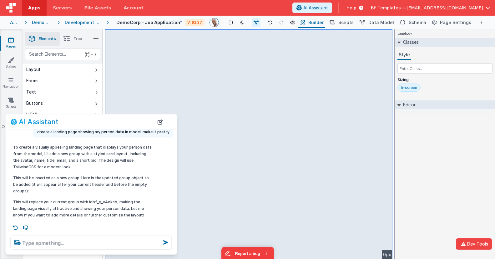
click at [74, 39] on span "Tree" at bounding box center [77, 38] width 8 height 5
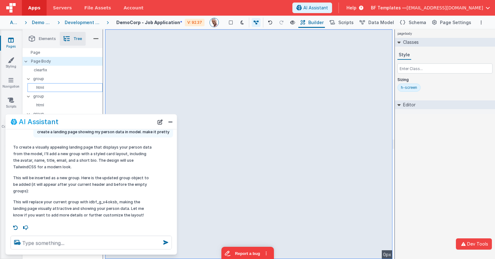
click at [43, 85] on p "html" at bounding box center [66, 87] width 72 height 5
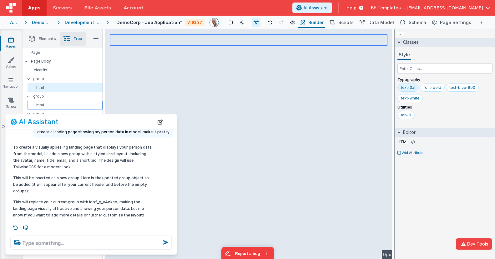
click at [42, 103] on p "html" at bounding box center [66, 105] width 72 height 5
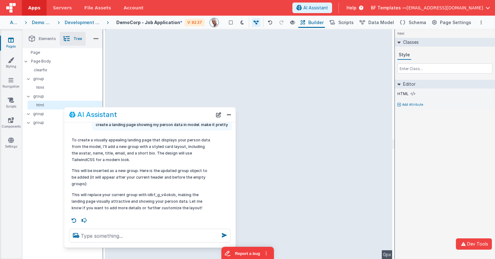
drag, startPoint x: 69, startPoint y: 117, endPoint x: 123, endPoint y: 110, distance: 54.5
click at [126, 110] on div "AI Assistant" at bounding box center [149, 114] width 171 height 15
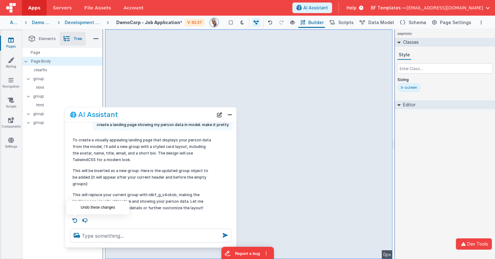
click at [75, 219] on icon at bounding box center [75, 220] width 10 height 10
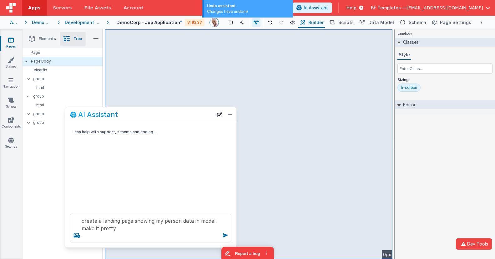
scroll to position [0, 0]
click at [272, 23] on icon at bounding box center [270, 22] width 4 height 4
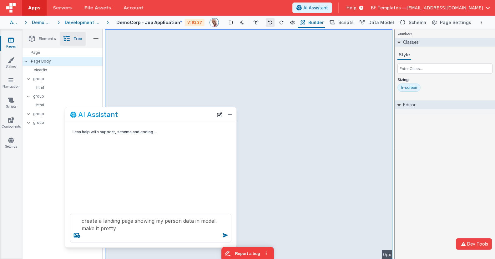
click at [272, 23] on icon at bounding box center [270, 22] width 4 height 4
click at [272, 20] on icon at bounding box center [270, 22] width 4 height 4
click at [272, 21] on icon at bounding box center [270, 22] width 4 height 4
drag, startPoint x: 275, startPoint y: 23, endPoint x: 270, endPoint y: 26, distance: 6.0
click at [272, 23] on icon at bounding box center [270, 22] width 4 height 4
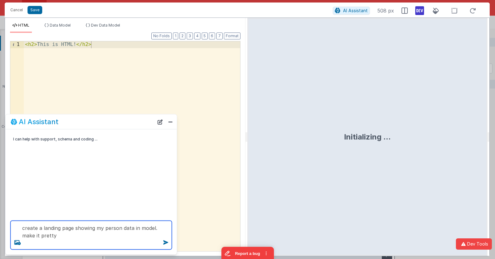
click at [88, 238] on textarea "create a landing page showing my person data in model. make it pretty" at bounding box center [91, 235] width 161 height 29
type textarea "create a landing page showing my person data in model. make it pretty"
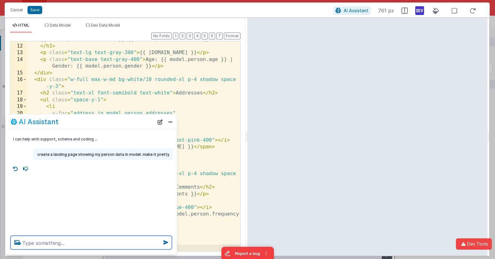
scroll to position [1, 0]
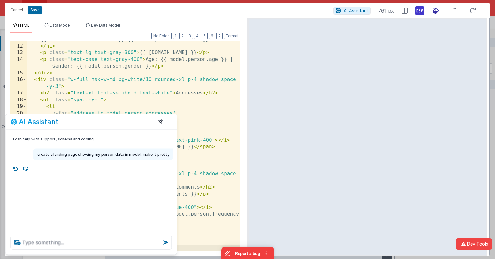
click at [437, 10] on icon at bounding box center [436, 11] width 14 height 8
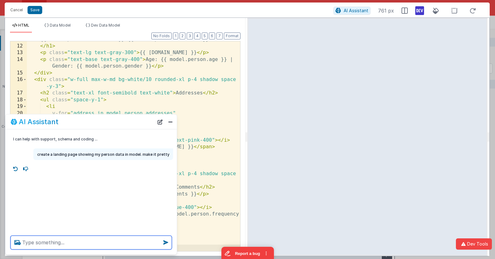
click at [97, 237] on textarea at bounding box center [91, 243] width 161 height 14
type textarea "i cant see the address text, too light,"
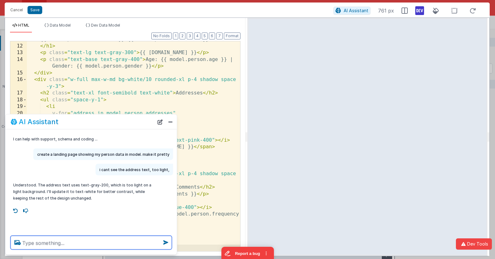
scroll to position [86, 0]
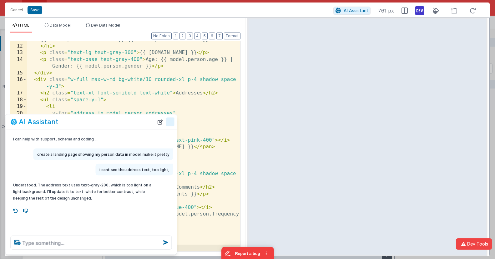
click at [171, 124] on button "Close" at bounding box center [170, 121] width 8 height 9
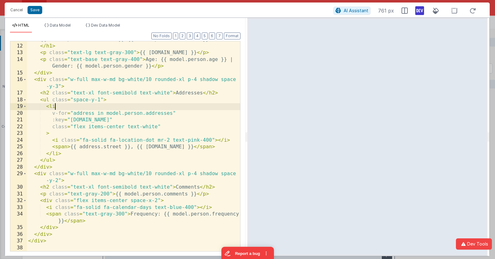
click at [179, 107] on div "{{ model.person.nameFirst }} {{ model.person.nameLast }} </ h1 > < p class = "t…" at bounding box center [133, 147] width 213 height 223
click at [219, 125] on div "{{ model.person.nameFirst }} {{ model.person.nameLast }} </ h1 > < p class = "t…" at bounding box center [133, 147] width 213 height 223
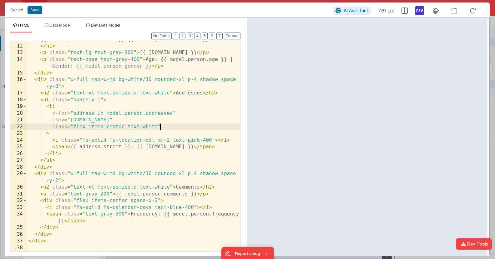
click at [150, 125] on div "{{ model.person.nameFirst }} {{ model.person.nameLast }} </ h1 > < p class = "t…" at bounding box center [133, 147] width 213 height 223
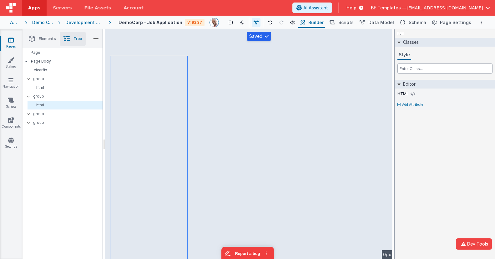
click at [411, 69] on input "text" at bounding box center [444, 68] width 95 height 10
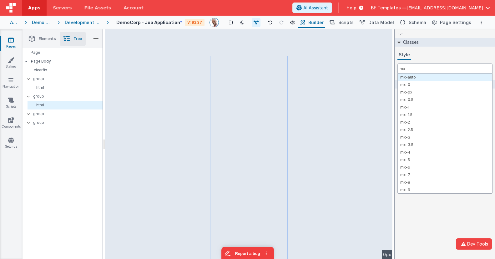
type input "mx-a"
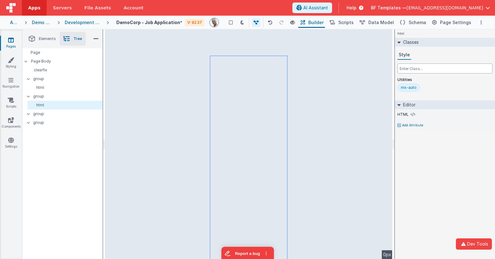
click at [407, 68] on input "text" at bounding box center [444, 68] width 95 height 10
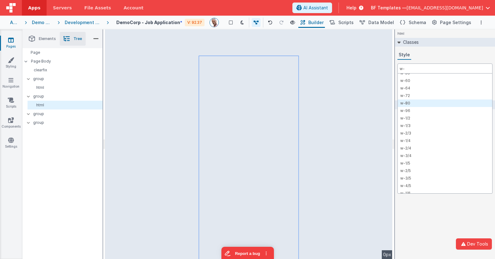
scroll to position [226, 0]
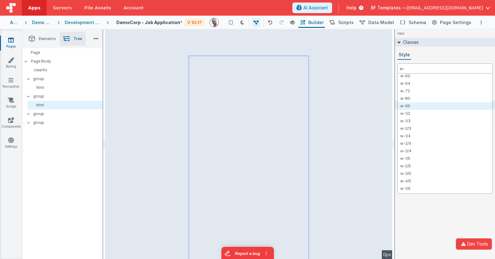
type input "w-"
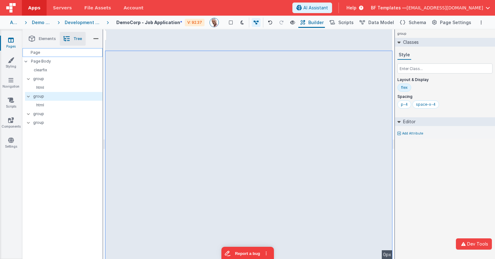
click at [64, 52] on div "Page" at bounding box center [63, 52] width 80 height 9
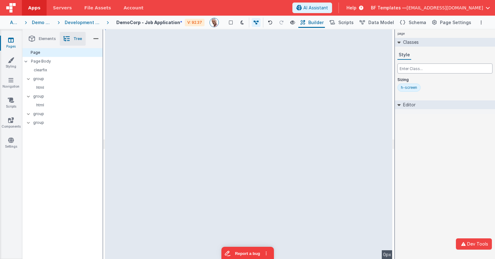
click at [449, 71] on input "text" at bounding box center [444, 68] width 95 height 10
type input "bg-white"
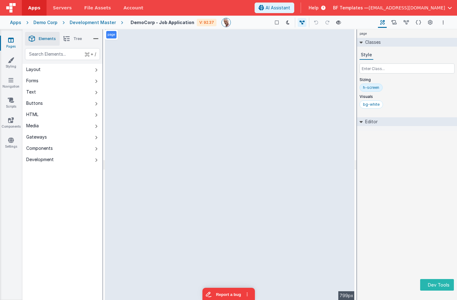
click at [48, 21] on div "Demo Corp" at bounding box center [45, 22] width 24 height 6
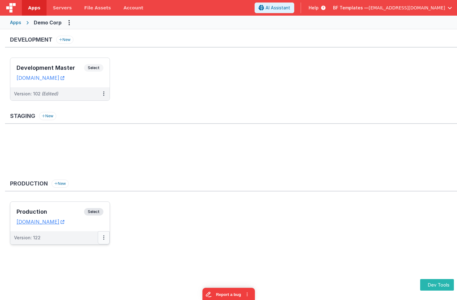
click at [104, 240] on button at bounding box center [104, 237] width 12 height 13
click at [83, 264] on link "Deploy..." at bounding box center [82, 262] width 55 height 11
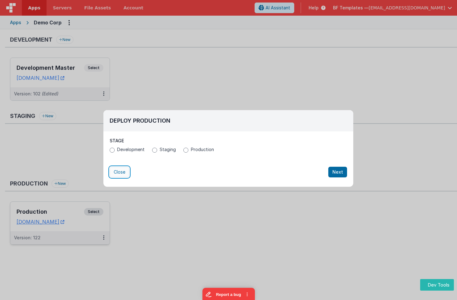
click at [116, 169] on button "Close" at bounding box center [120, 172] width 20 height 11
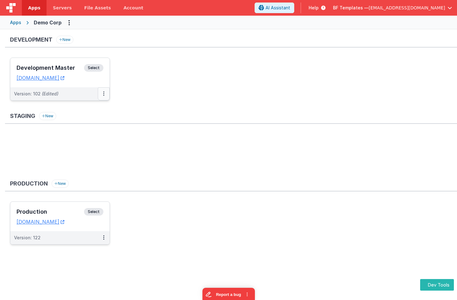
click at [105, 95] on button at bounding box center [104, 93] width 12 height 13
click at [76, 117] on link "Deploy..." at bounding box center [82, 118] width 55 height 11
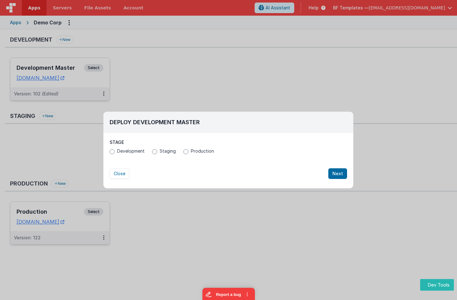
click at [192, 153] on span "Production" at bounding box center [202, 151] width 23 height 6
click at [189, 153] on input "Production" at bounding box center [186, 151] width 5 height 5
radio input "true"
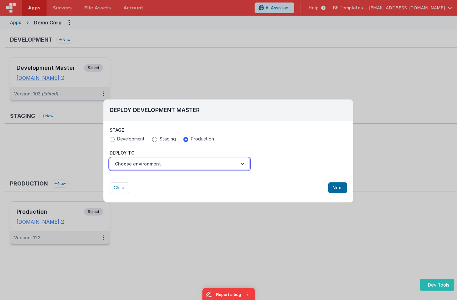
click at [215, 163] on button "Choose environment" at bounding box center [180, 164] width 140 height 12
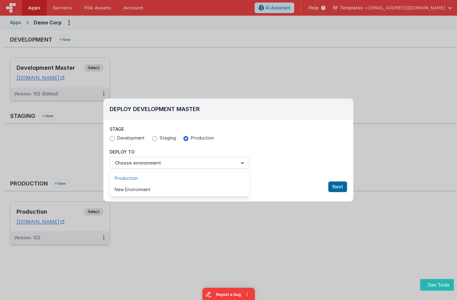
click at [149, 178] on link "Production" at bounding box center [180, 178] width 140 height 11
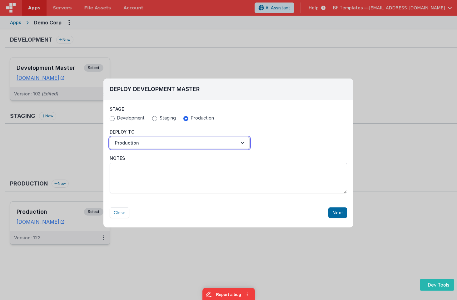
click at [160, 138] on button "Production" at bounding box center [180, 143] width 140 height 12
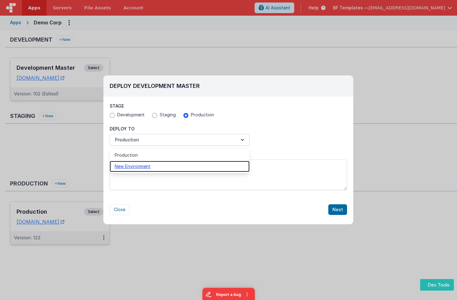
click at [142, 168] on link "New Environment" at bounding box center [180, 166] width 140 height 11
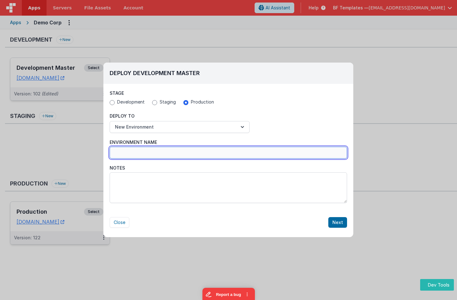
drag, startPoint x: 143, startPoint y: 154, endPoint x: 153, endPoint y: 154, distance: 9.7
click at [143, 154] on input "Environment Name" at bounding box center [229, 153] width 238 height 12
type input "Q"
type input "WestCost"
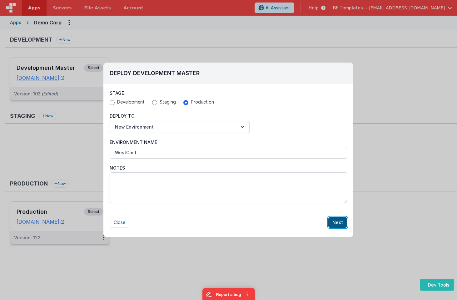
click at [344, 222] on button "Next" at bounding box center [338, 222] width 19 height 11
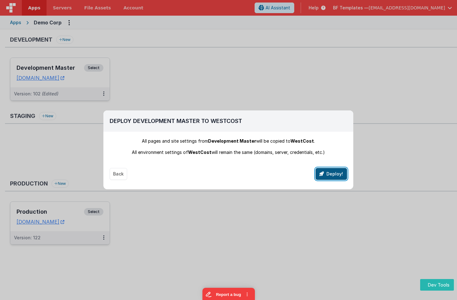
click at [331, 177] on button "Deploy!" at bounding box center [332, 174] width 32 height 12
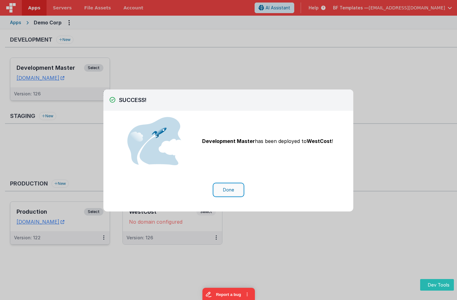
drag, startPoint x: 238, startPoint y: 189, endPoint x: 233, endPoint y: 189, distance: 5.0
click at [237, 189] on button "Done" at bounding box center [228, 190] width 29 height 12
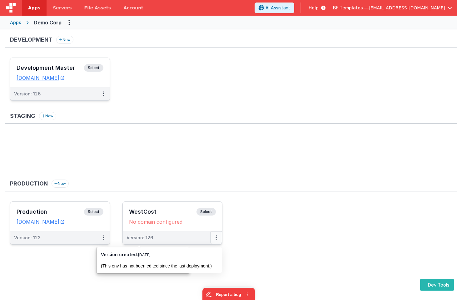
click at [217, 237] on icon at bounding box center [216, 237] width 1 height 0
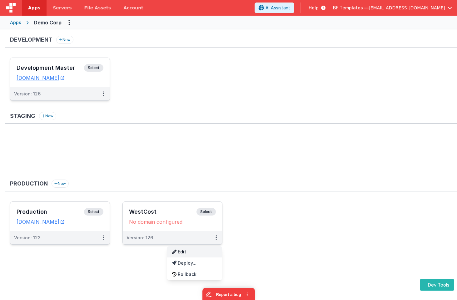
click at [184, 255] on link "Edit" at bounding box center [194, 251] width 55 height 11
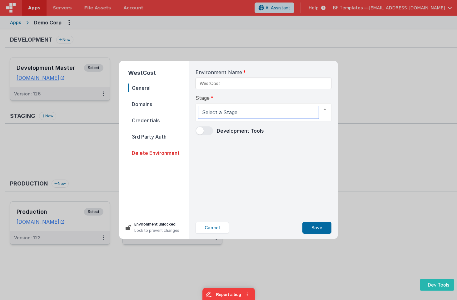
click at [221, 105] on div at bounding box center [264, 112] width 136 height 18
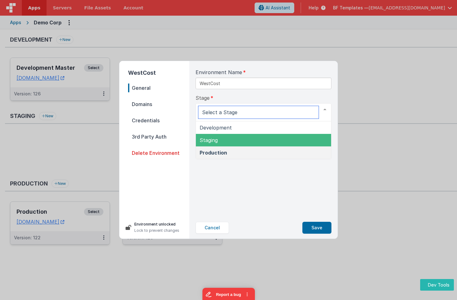
drag, startPoint x: 222, startPoint y: 136, endPoint x: 258, endPoint y: 167, distance: 47.7
click at [222, 136] on span "Staging" at bounding box center [263, 140] width 135 height 13
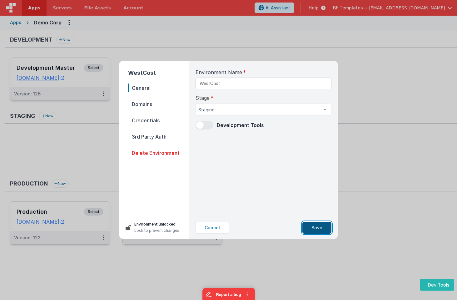
click at [313, 228] on button "Save" at bounding box center [317, 228] width 29 height 12
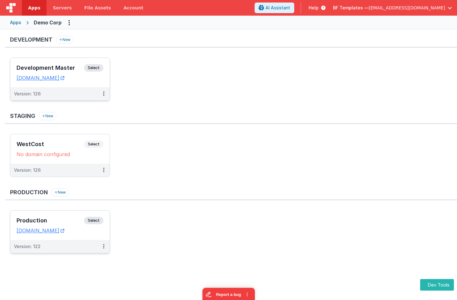
click at [100, 180] on ul "WestCost Select URLs No domain configured Version: 126" at bounding box center [233, 158] width 447 height 49
click at [103, 168] on button at bounding box center [104, 170] width 12 height 13
click at [76, 184] on link "Edit" at bounding box center [82, 184] width 55 height 11
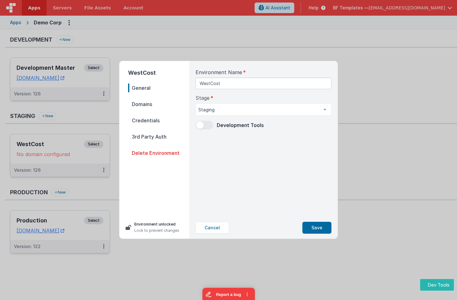
click at [159, 148] on nav "General Domains Credentials 3rd Party Auth Delete Environment" at bounding box center [158, 147] width 61 height 128
drag, startPoint x: 160, startPoint y: 153, endPoint x: 164, endPoint y: 153, distance: 4.7
click at [159, 153] on span "Delete Environment" at bounding box center [158, 153] width 61 height 9
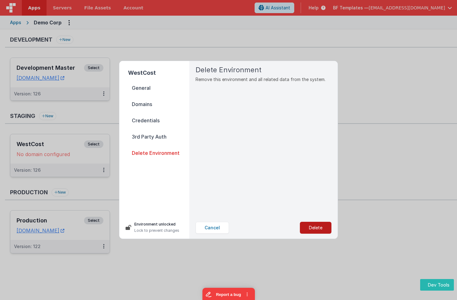
click at [319, 227] on button "Delete" at bounding box center [316, 228] width 32 height 12
click at [286, 231] on button "Yes, Delete" at bounding box center [284, 228] width 41 height 12
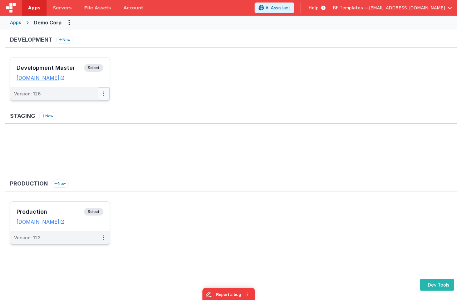
click at [103, 94] on button at bounding box center [104, 93] width 12 height 13
click at [88, 126] on link "Rollback" at bounding box center [82, 130] width 55 height 11
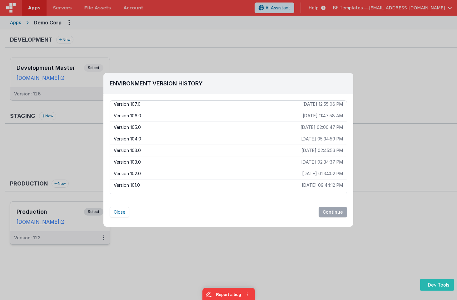
scroll to position [269, 0]
click at [137, 175] on p "Version 102.0" at bounding box center [208, 173] width 189 height 6
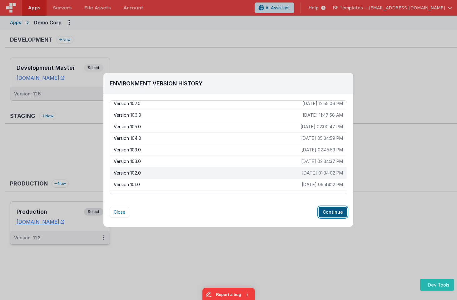
click at [327, 212] on button "Continue" at bounding box center [333, 212] width 28 height 11
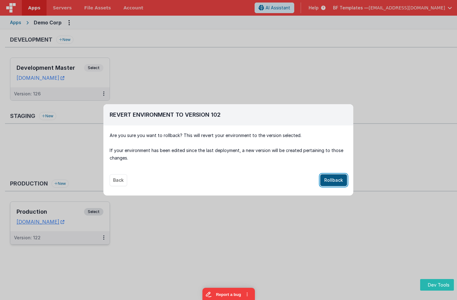
click at [332, 181] on button "Rollback" at bounding box center [333, 180] width 27 height 12
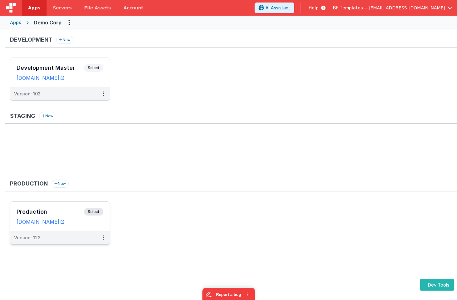
click at [161, 91] on ul "Development Master Select URLs [DOMAIN_NAME] Version: 102" at bounding box center [233, 82] width 447 height 49
